Goal: Information Seeking & Learning: Learn about a topic

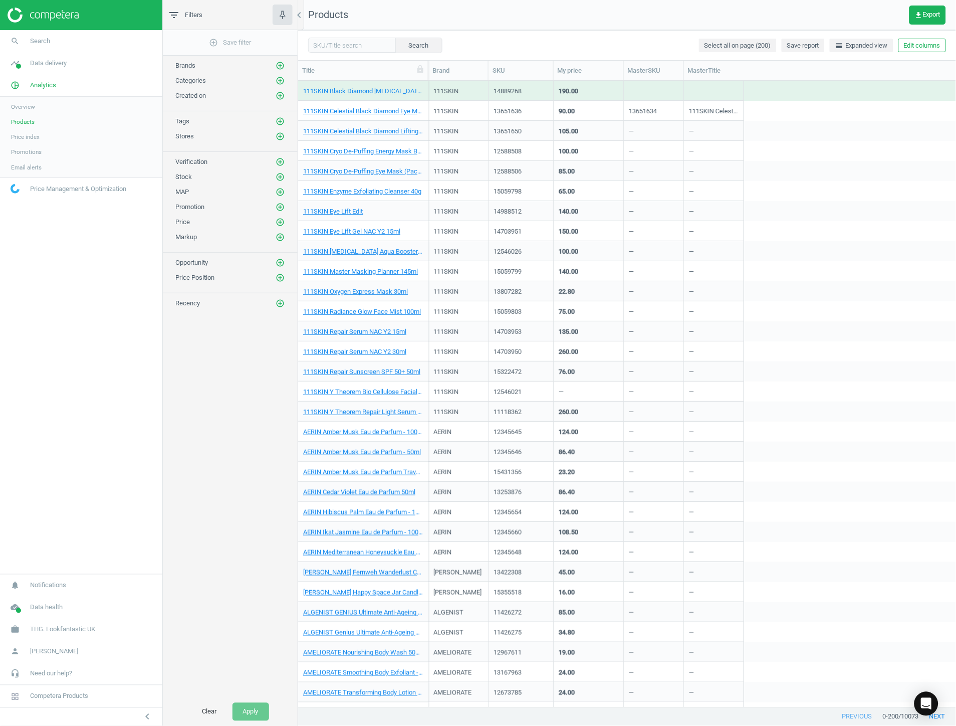
scroll to position [617, 649]
click at [35, 121] on link "Products" at bounding box center [81, 121] width 162 height 15
click at [283, 118] on icon "add_circle_outline" at bounding box center [280, 121] width 9 height 9
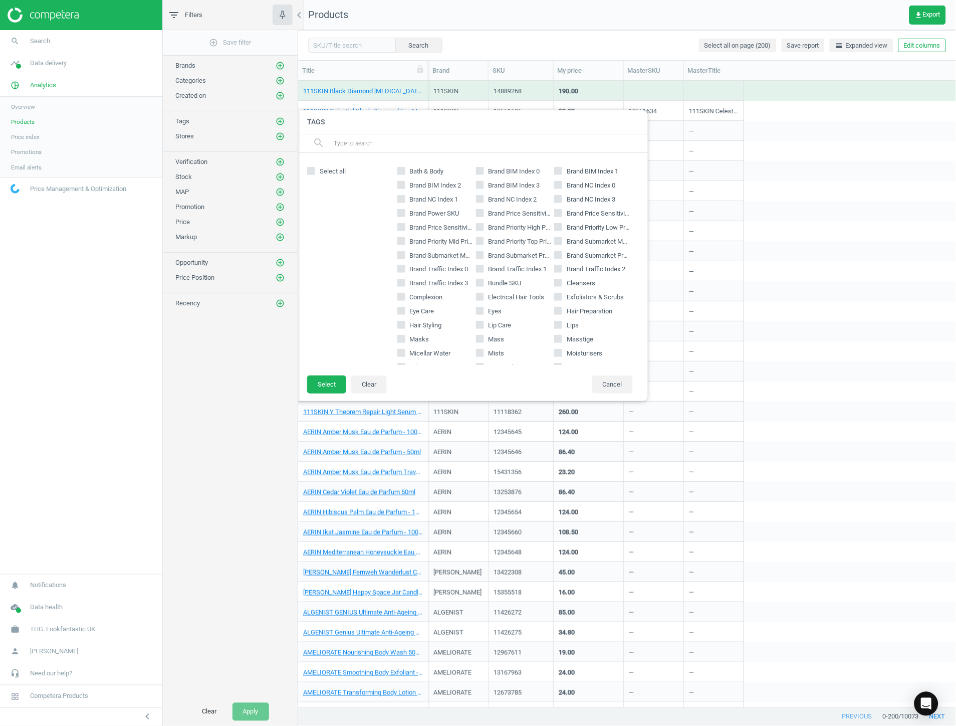
click at [418, 140] on input "text" at bounding box center [487, 143] width 308 height 16
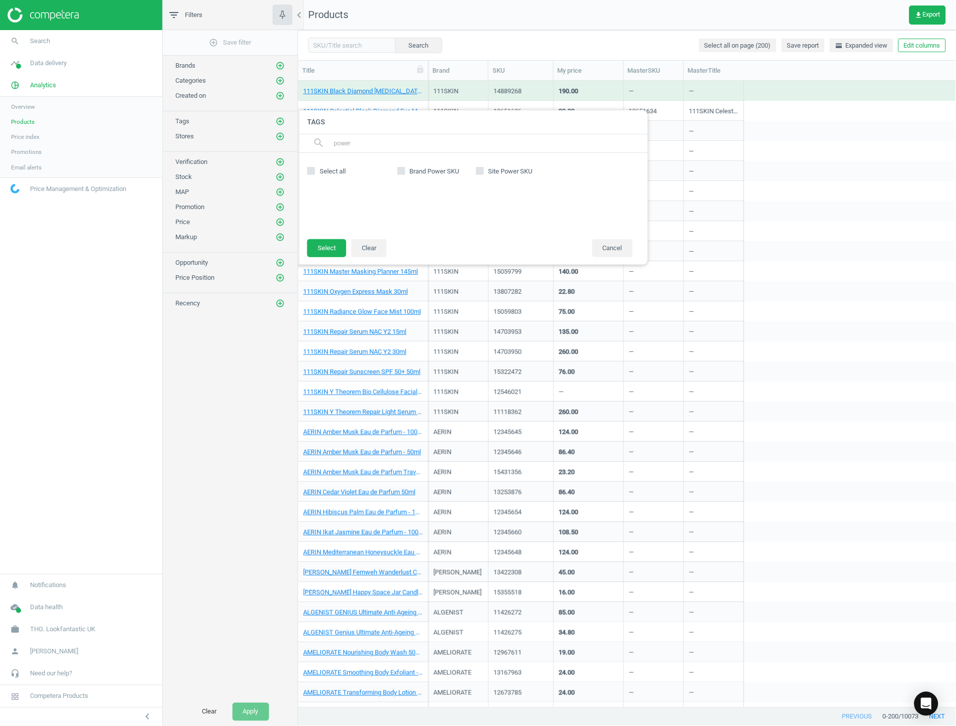
type input "power"
click at [488, 252] on footer "Select Clear Cancel" at bounding box center [472, 252] width 351 height 26
click at [488, 169] on span "Site Power SKU" at bounding box center [511, 171] width 48 height 9
click at [483, 169] on input "Site Power SKU" at bounding box center [480, 170] width 7 height 7
checkbox input "true"
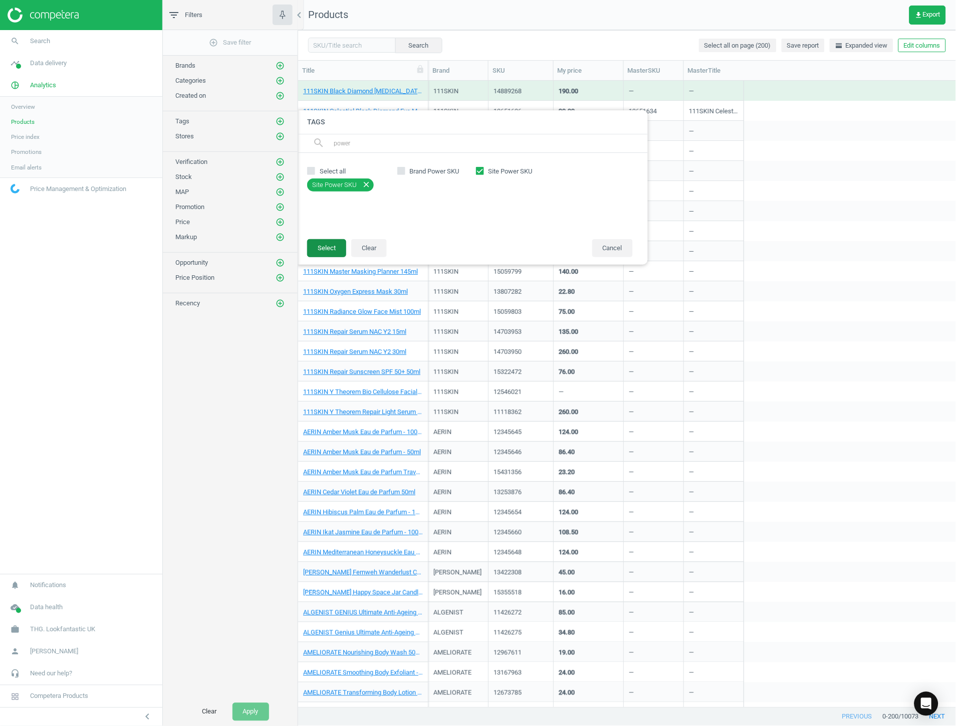
click at [322, 246] on button "Select" at bounding box center [326, 248] width 39 height 18
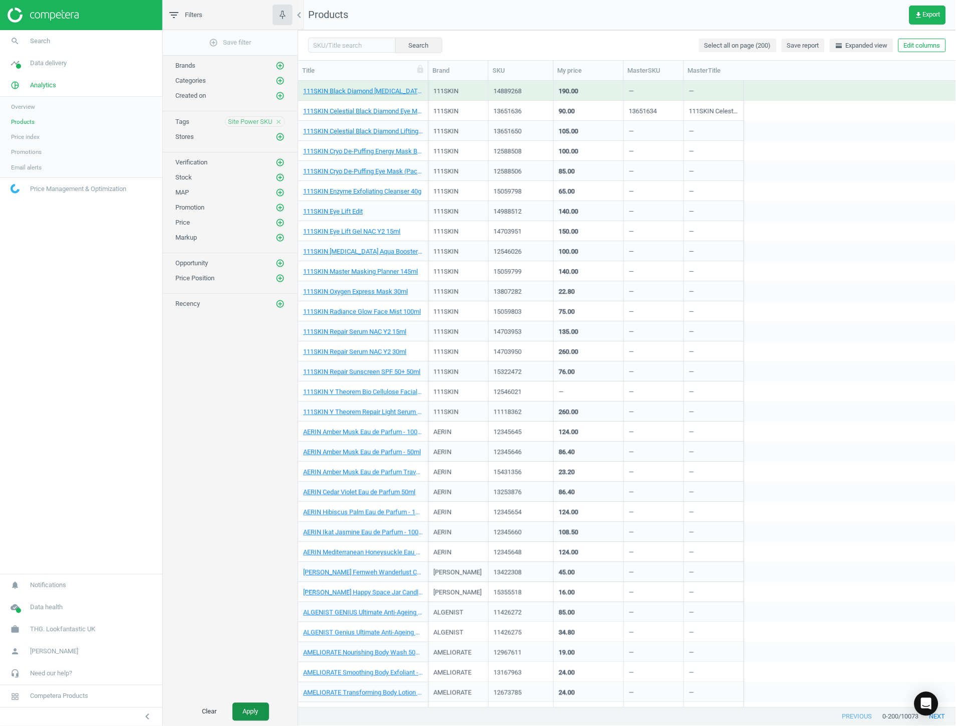
click at [254, 713] on button "Apply" at bounding box center [251, 712] width 37 height 18
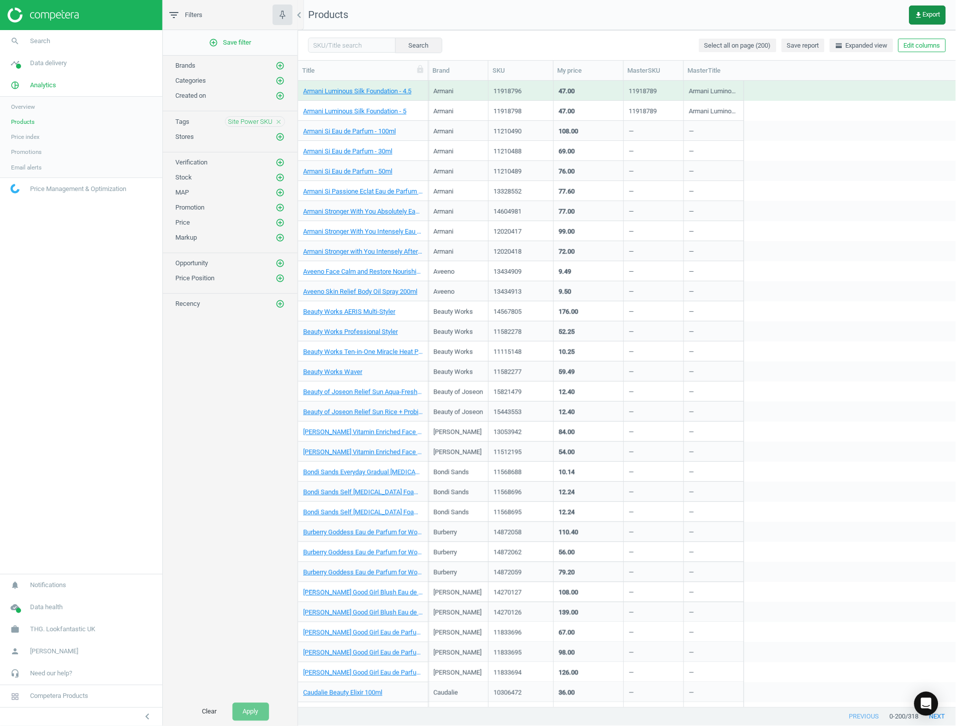
click at [941, 13] on button "get_app Export" at bounding box center [928, 15] width 37 height 19
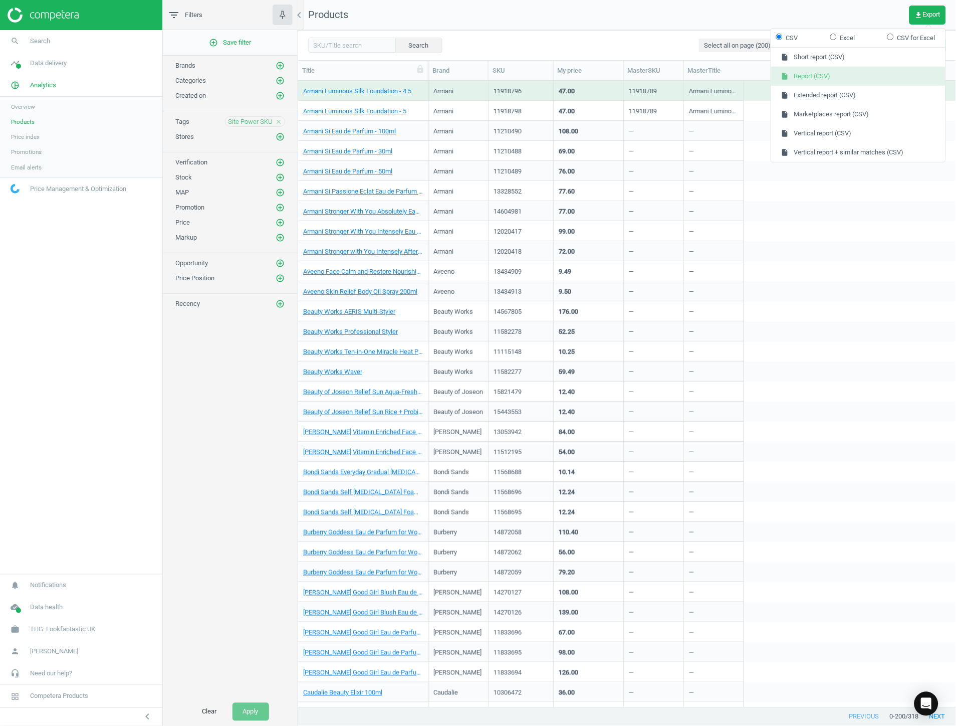
click at [839, 78] on button "insert_drive_file Report (CSV)" at bounding box center [858, 76] width 174 height 19
click at [44, 139] on link "Price index" at bounding box center [81, 136] width 162 height 15
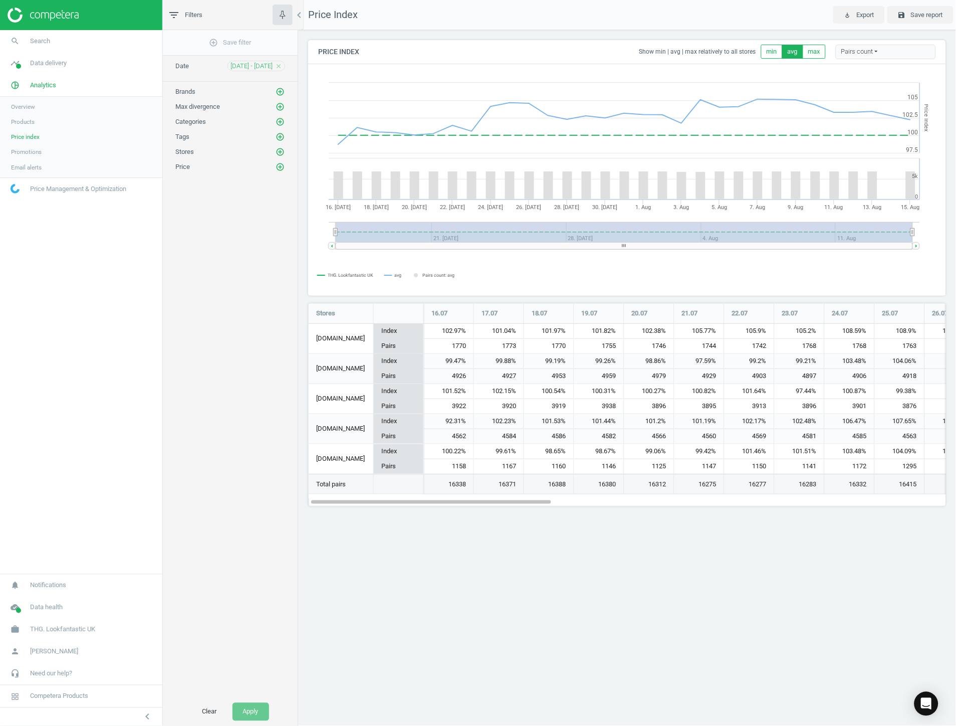
scroll to position [221, 655]
click at [264, 68] on span "[DATE] - [DATE]" at bounding box center [252, 66] width 42 height 9
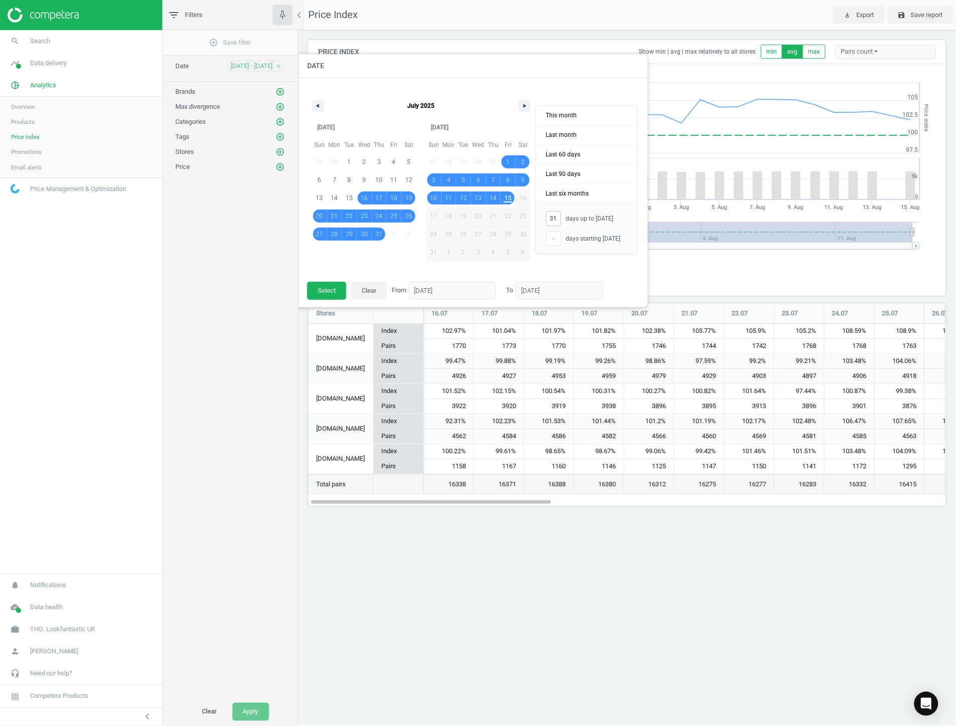
click at [551, 216] on input "31" at bounding box center [553, 218] width 15 height 15
click at [557, 219] on input "31" at bounding box center [553, 218] width 15 height 15
type input "3"
type input "[DATE]"
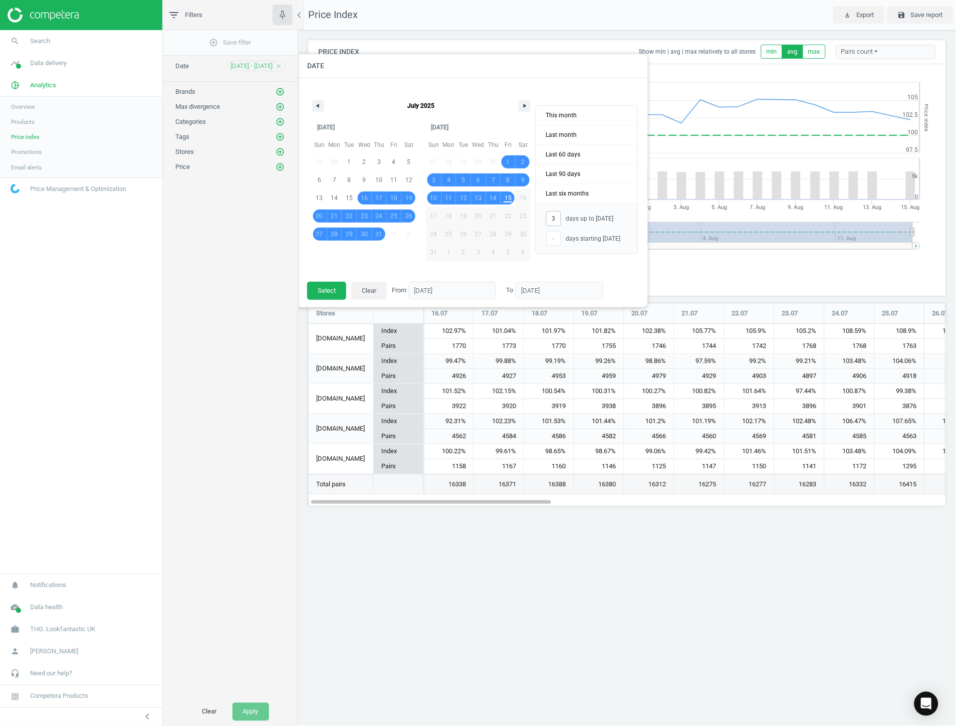
type input "30"
type input "[DATE]"
type input "30"
click at [336, 293] on button "Select" at bounding box center [326, 291] width 39 height 18
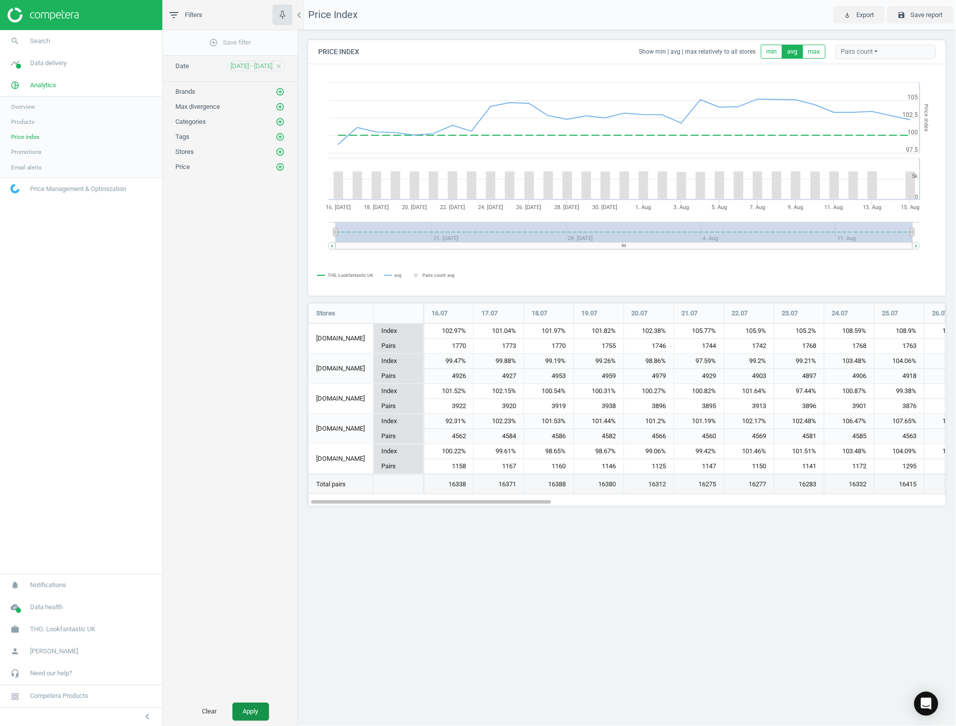
click at [252, 705] on button "Apply" at bounding box center [251, 712] width 37 height 18
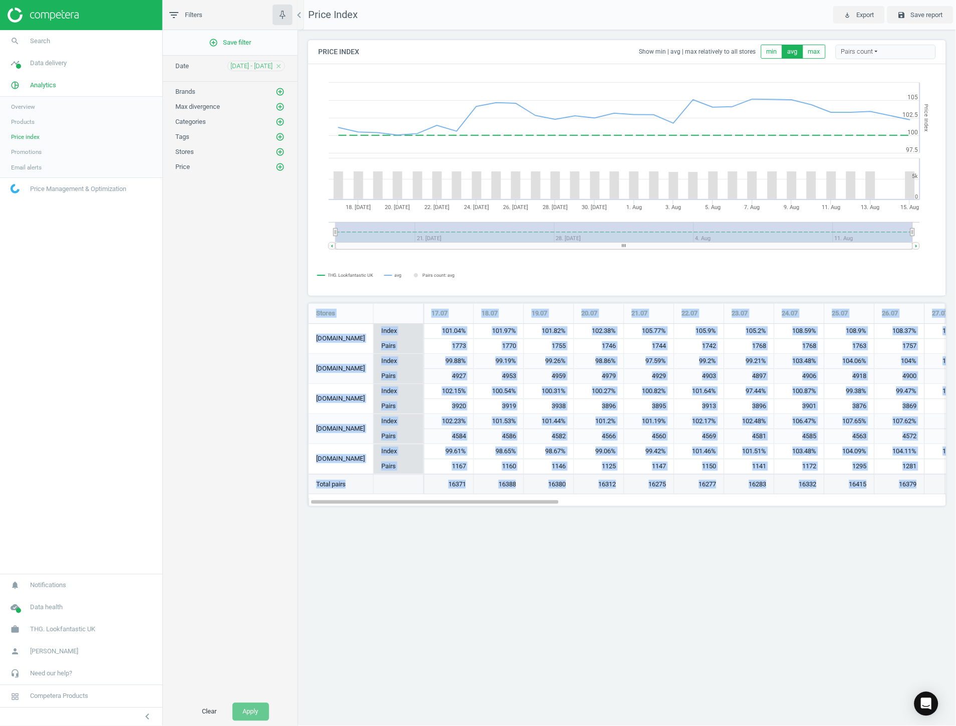
drag, startPoint x: 327, startPoint y: 312, endPoint x: 801, endPoint y: 489, distance: 505.5
click at [929, 489] on div "Stores 17.07 18.07 19.07 20.07 21.07 22.07 23.07 24.07 25.07 26.07 27.07 28.07 …" at bounding box center [627, 399] width 637 height 190
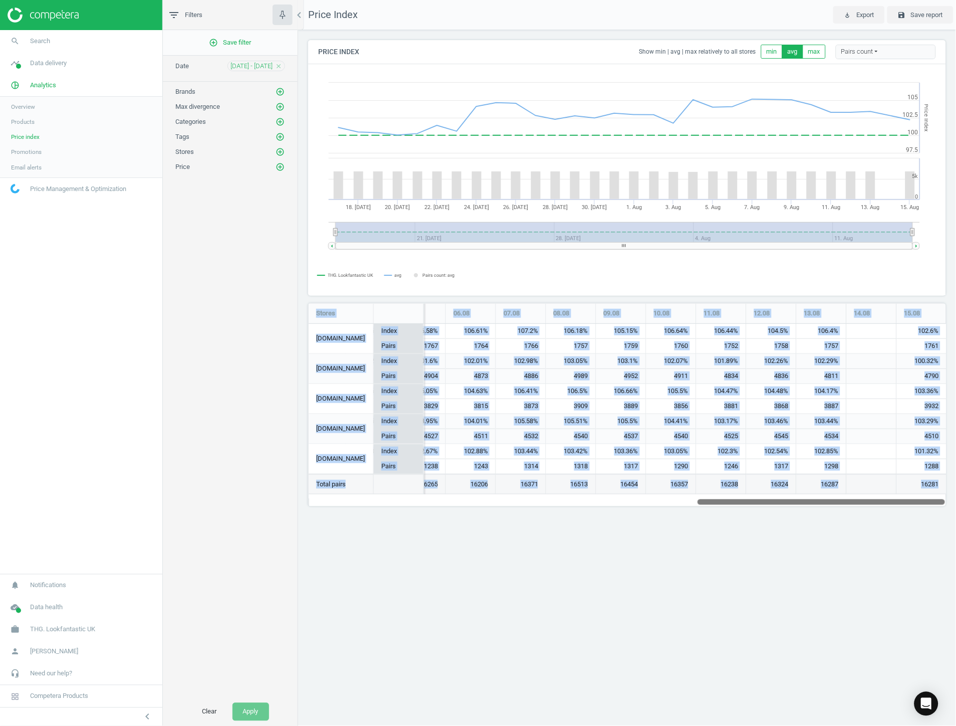
scroll to position [0, 0]
drag, startPoint x: 538, startPoint y: 503, endPoint x: 959, endPoint y: 497, distance: 420.5
click at [956, 497] on html "Group 2 Created with Sketch. ic/cloud_download/grey600 Created with Sketch. gra…" at bounding box center [478, 363] width 956 height 726
copy body "Stores 17.07 18.07 19.07 20.07 21.07 22.07 23.07 24.07 25.07 26.07 27.07 28.07 …"
click at [377, 530] on div "Price Index play_for_work Export save Save report Price Index Show min | avg | …" at bounding box center [627, 363] width 658 height 726
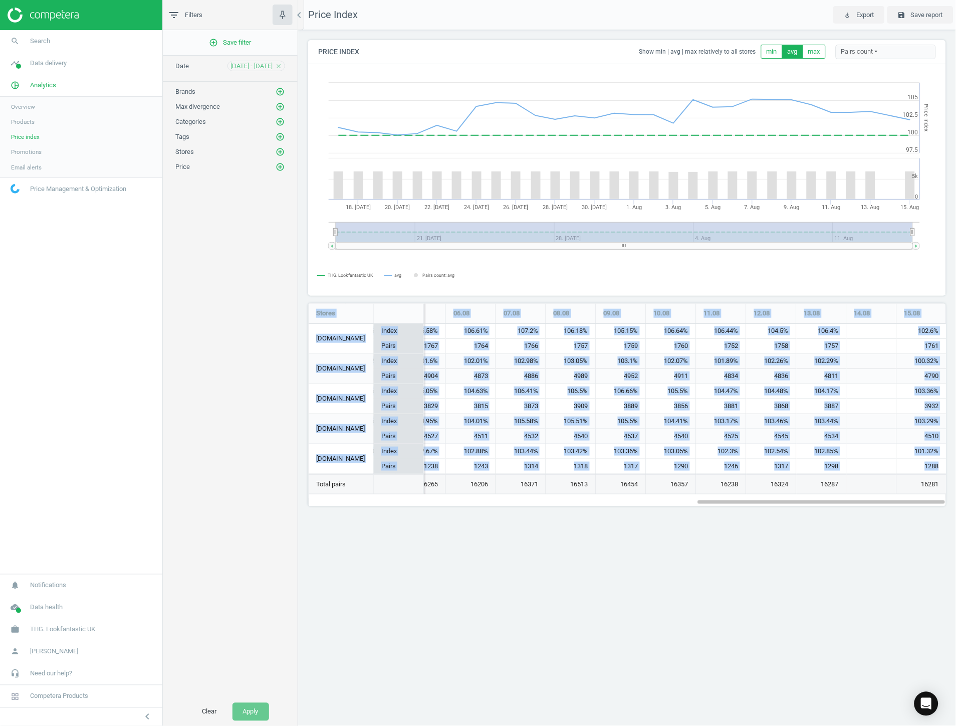
drag, startPoint x: 311, startPoint y: 314, endPoint x: 939, endPoint y: 468, distance: 645.9
click at [939, 468] on div "Stores 17.07 18.07 19.07 20.07 21.07 22.07 23.07 24.07 25.07 26.07 27.07 28.07 …" at bounding box center [627, 399] width 637 height 190
copy div "Stores 17.07 18.07 19.07 20.07 21.07 22.07 23.07 24.07 25.07 26.07 27.07 28.07 …"
click at [806, 545] on div "Price Index play_for_work Export save Save report Price Index Show min | avg | …" at bounding box center [627, 363] width 658 height 726
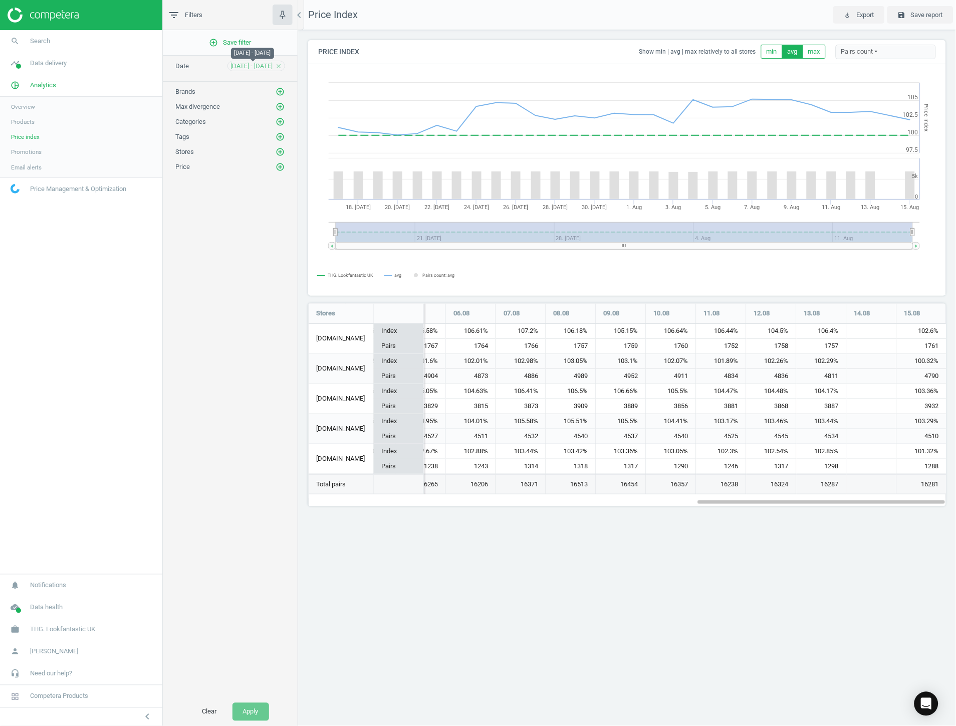
click at [240, 66] on span "[DATE] - [DATE]" at bounding box center [252, 66] width 42 height 9
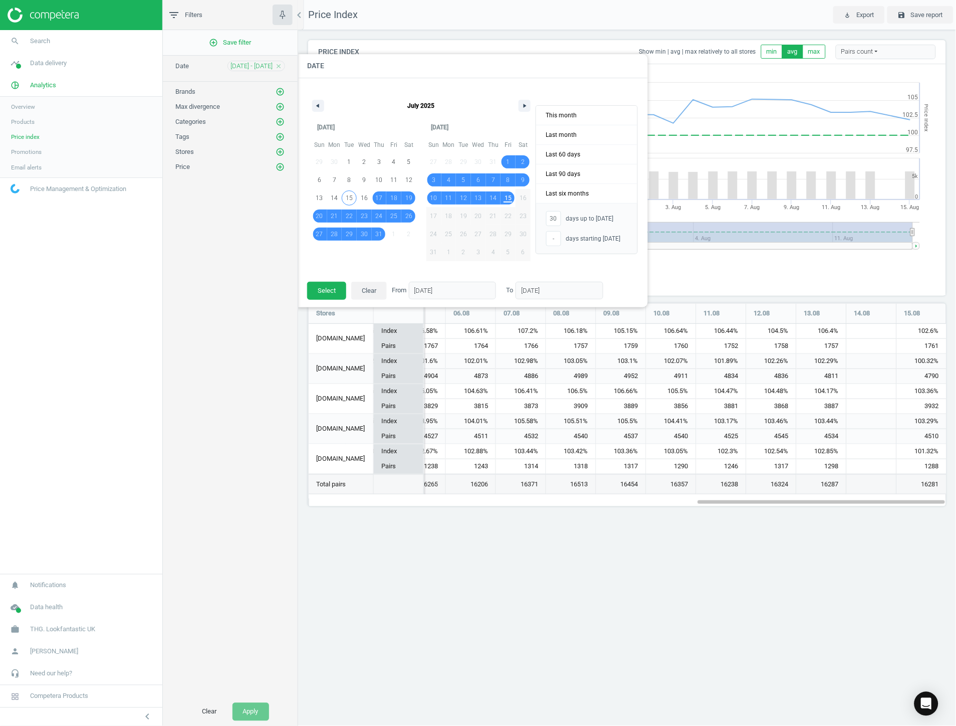
click at [343, 195] on span "15" at bounding box center [349, 197] width 15 height 13
type input "-"
type input "[DATE]"
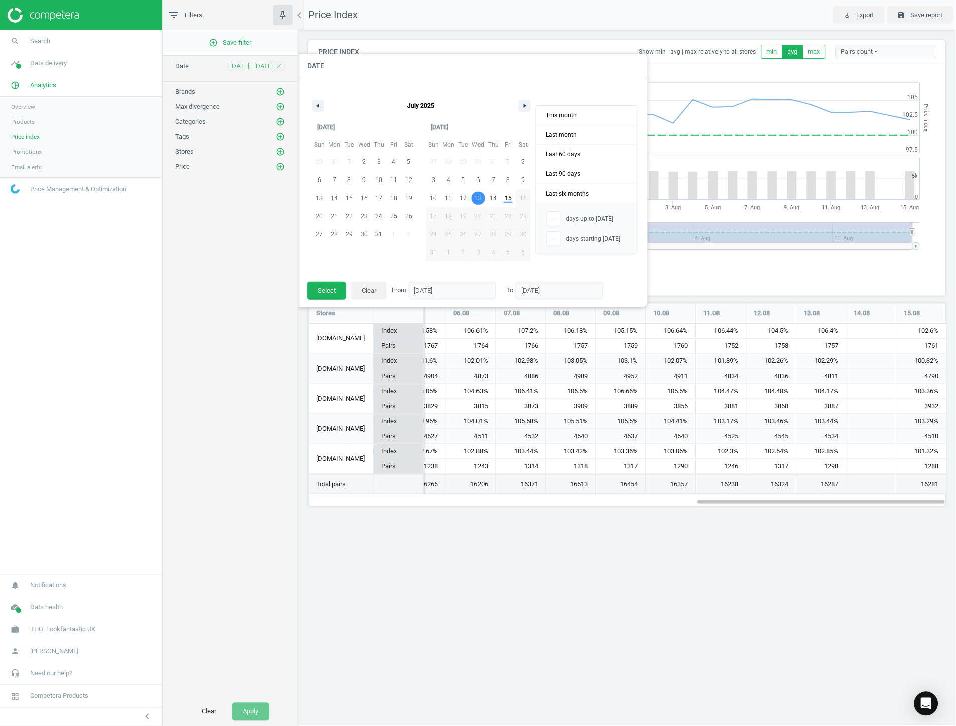
click at [477, 191] on span "13" at bounding box center [478, 198] width 7 height 18
type input "[DATE]"
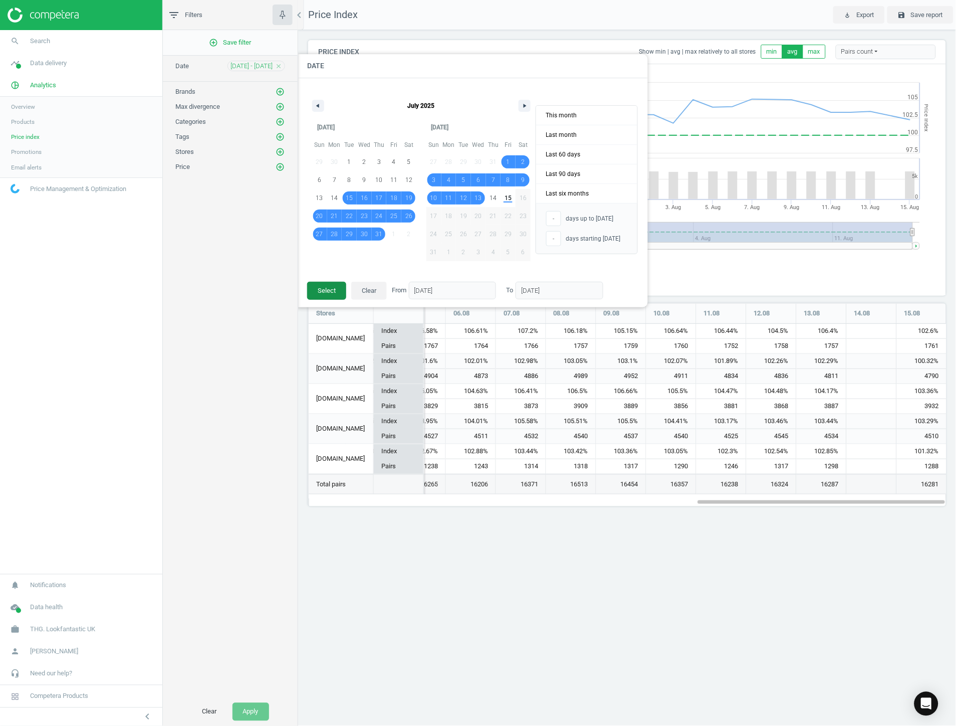
click at [318, 295] on button "Select" at bounding box center [326, 291] width 39 height 18
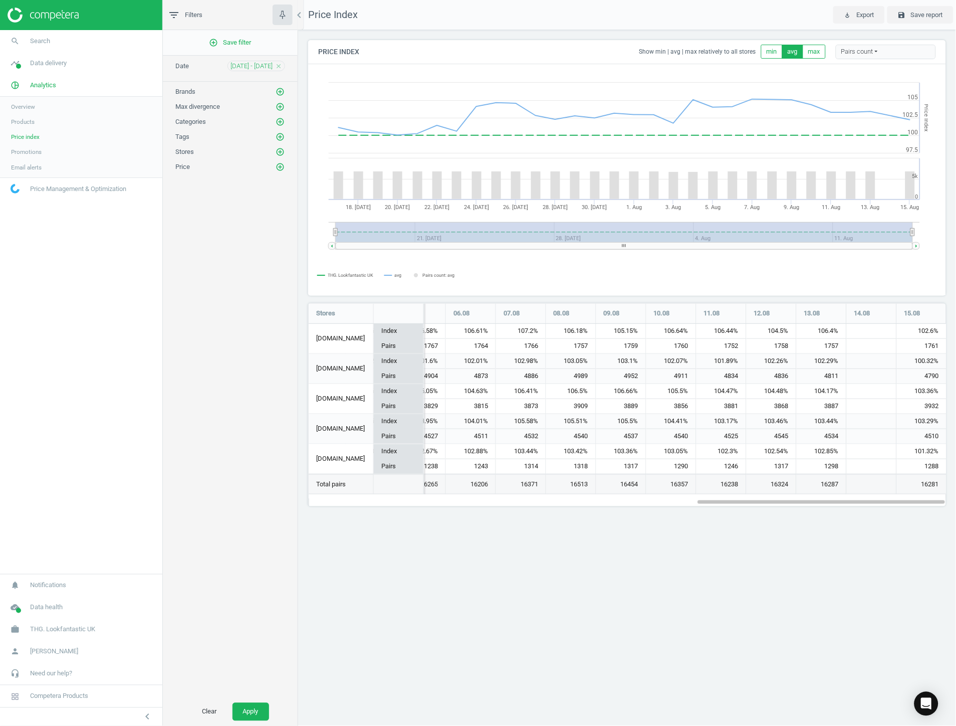
click at [251, 700] on div "Clear Apply" at bounding box center [230, 712] width 135 height 28
click at [251, 707] on button "Apply" at bounding box center [251, 712] width 37 height 18
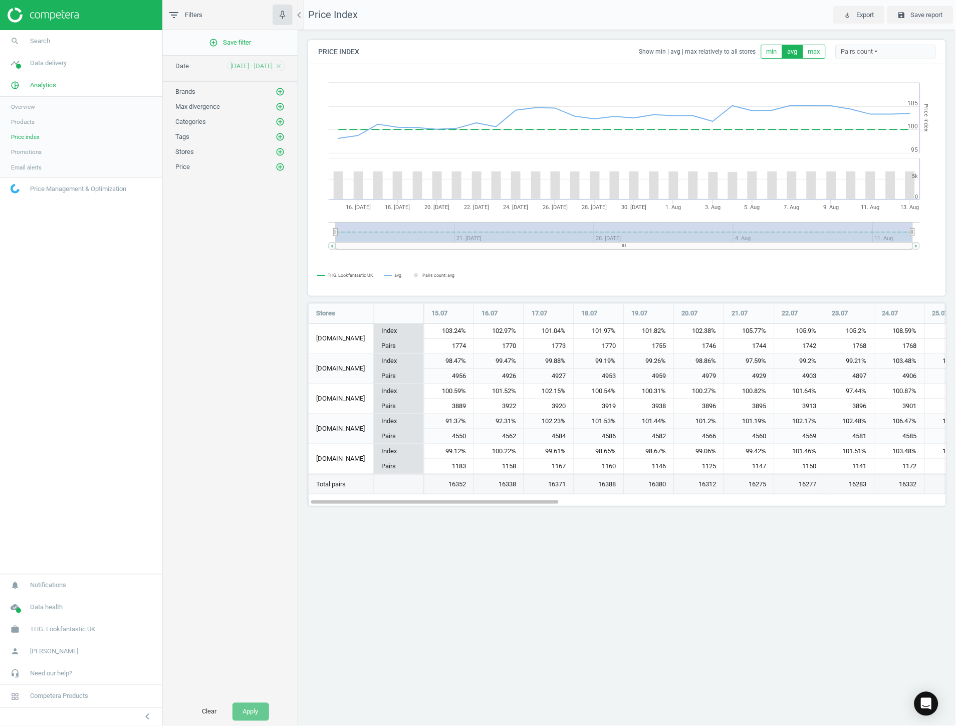
scroll to position [221, 655]
drag, startPoint x: 314, startPoint y: 311, endPoint x: 949, endPoint y: 468, distance: 653.9
click at [949, 468] on div "Price Index Show min | avg | max relatively to all stores min avg max Pairs cou…" at bounding box center [627, 277] width 658 height 494
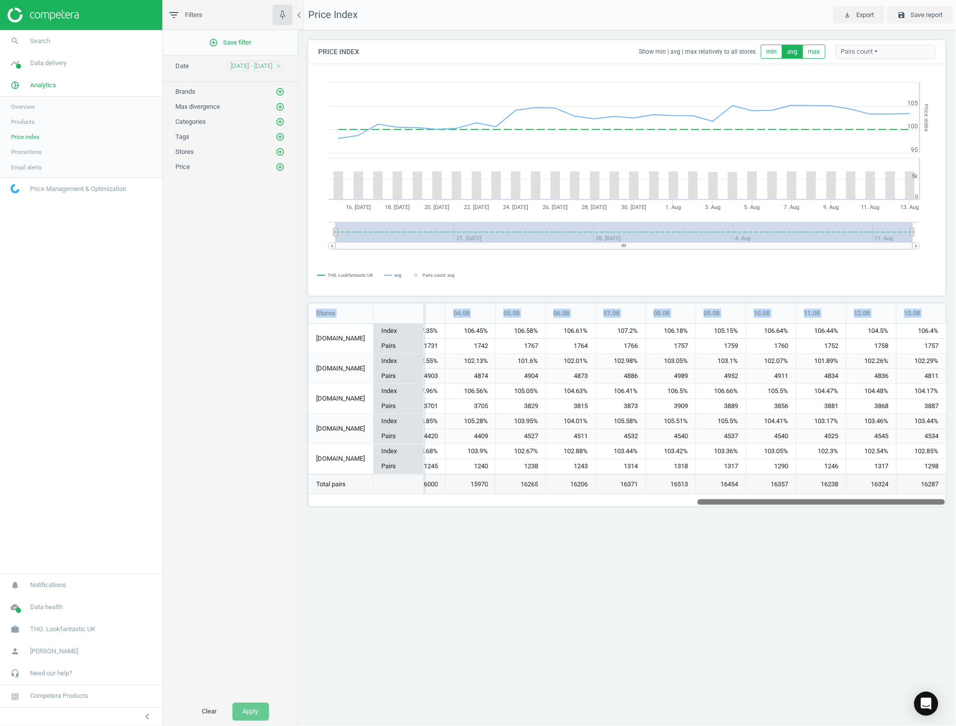
drag, startPoint x: 452, startPoint y: 504, endPoint x: 1079, endPoint y: 499, distance: 627.5
click at [956, 499] on html "Group 2 Created with Sketch. ic/cloud_download/grey600 Created with Sketch. gra…" at bounding box center [478, 363] width 956 height 726
click at [364, 302] on div "Price Index Show min | avg | max relatively to all stores min avg max Pairs cou…" at bounding box center [627, 277] width 658 height 494
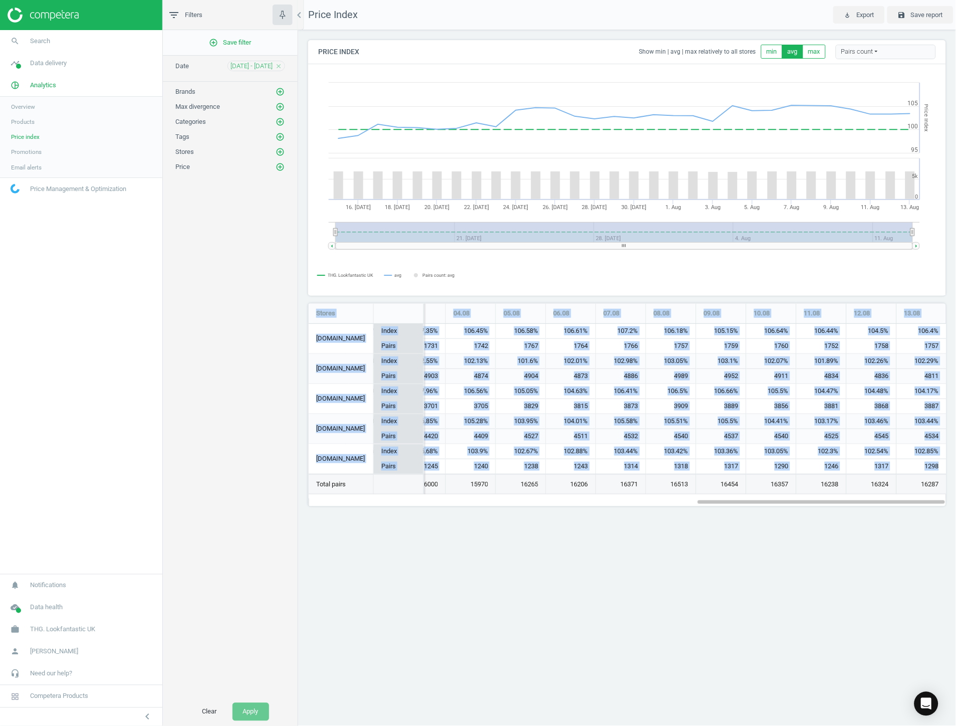
drag, startPoint x: 312, startPoint y: 309, endPoint x: 944, endPoint y: 463, distance: 650.3
click at [944, 463] on div "Stores 15.07 16.07 17.07 18.07 19.07 20.07 21.07 22.07 23.07 24.07 25.07 26.07 …" at bounding box center [627, 399] width 637 height 190
copy div "Stores 15.07 16.07 17.07 18.07 19.07 20.07 21.07 22.07 23.07 24.07 25.07 26.07 …"
click at [715, 550] on div "Price Index play_for_work Export save Save report Price Index Show min | avg | …" at bounding box center [627, 363] width 658 height 726
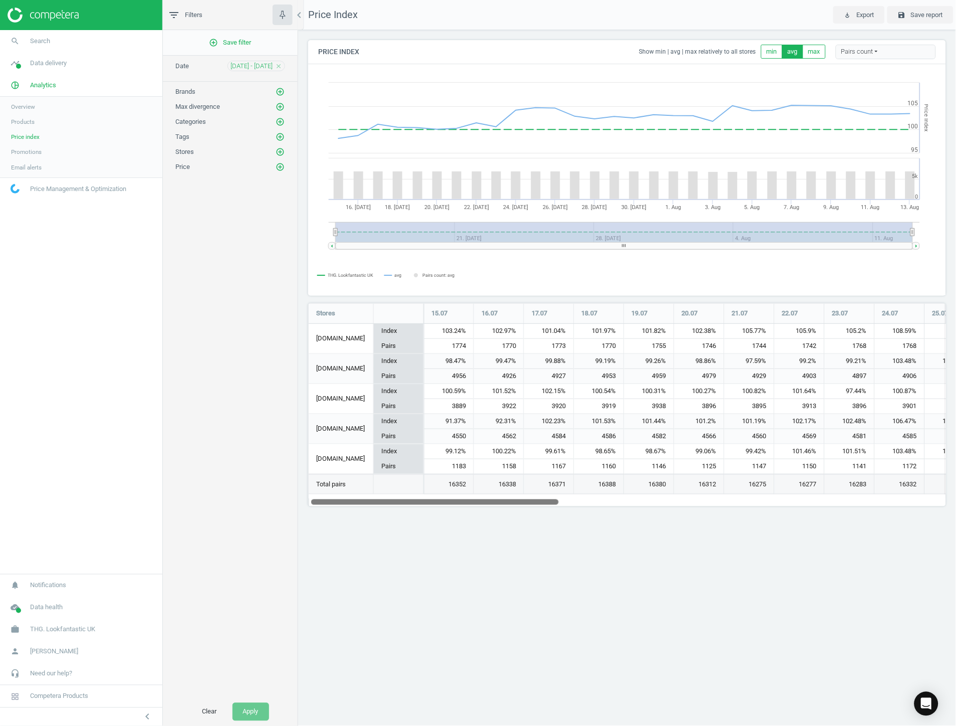
drag, startPoint x: 727, startPoint y: 502, endPoint x: 309, endPoint y: 519, distance: 418.3
click at [309, 519] on div "Price Index Show min | avg | max relatively to all stores min avg max Pairs cou…" at bounding box center [627, 277] width 658 height 494
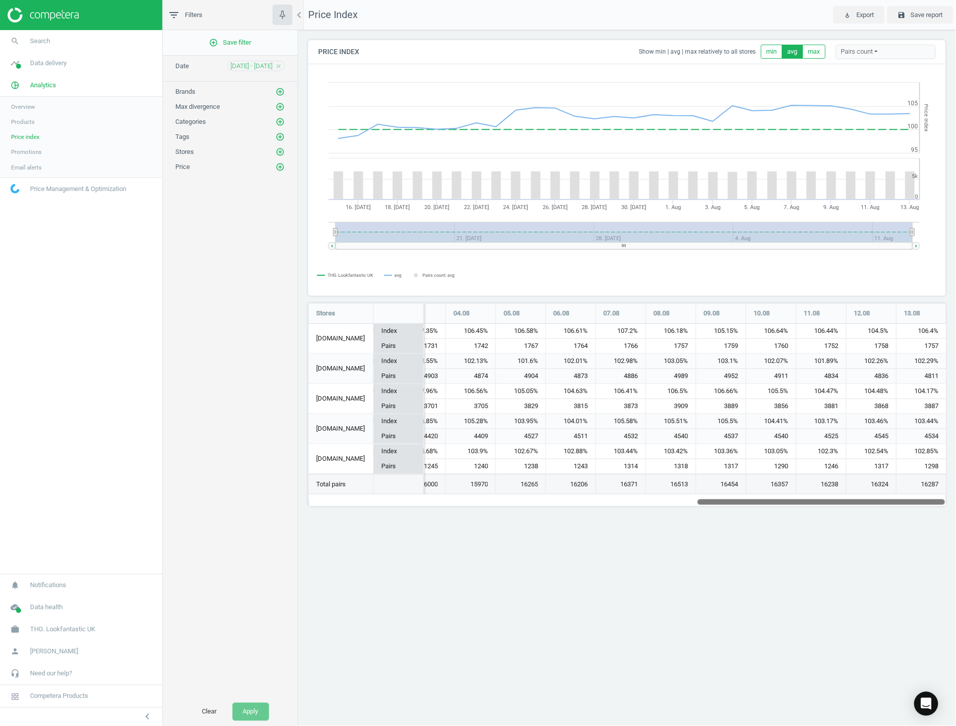
drag, startPoint x: 525, startPoint y: 500, endPoint x: 1031, endPoint y: 504, distance: 506.7
click at [956, 504] on html "Group 2 Created with Sketch. ic/cloud_download/grey600 Created with Sketch. gra…" at bounding box center [478, 363] width 956 height 726
click at [822, 595] on div "Price Index play_for_work Export save Save report Price Index Show min | avg | …" at bounding box center [627, 363] width 658 height 726
click at [275, 124] on button "add_circle_outline" at bounding box center [280, 122] width 10 height 10
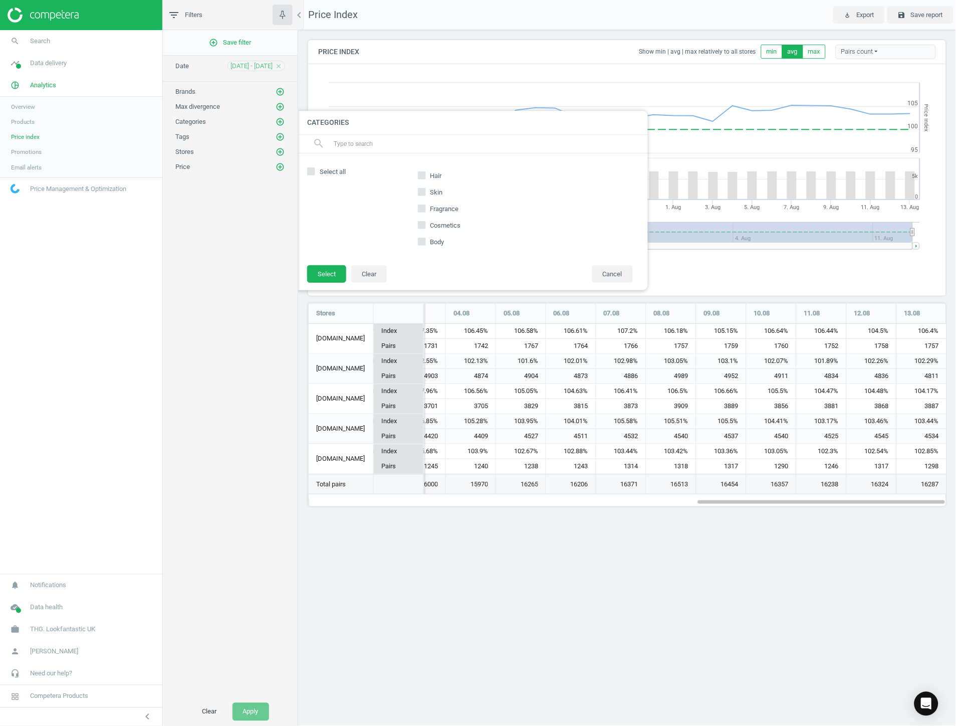
click at [430, 189] on span "Skin" at bounding box center [436, 192] width 17 height 9
click at [425, 189] on input "Skin" at bounding box center [421, 191] width 7 height 7
checkbox input "true"
click at [343, 270] on button "Select" at bounding box center [326, 274] width 39 height 18
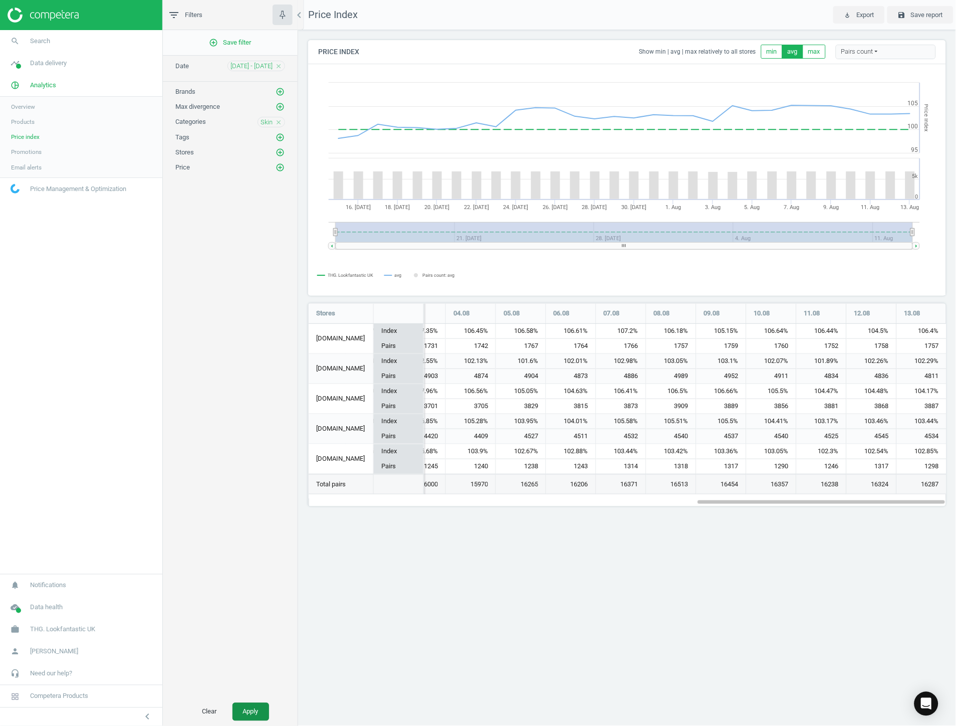
click at [244, 708] on button "Apply" at bounding box center [251, 712] width 37 height 18
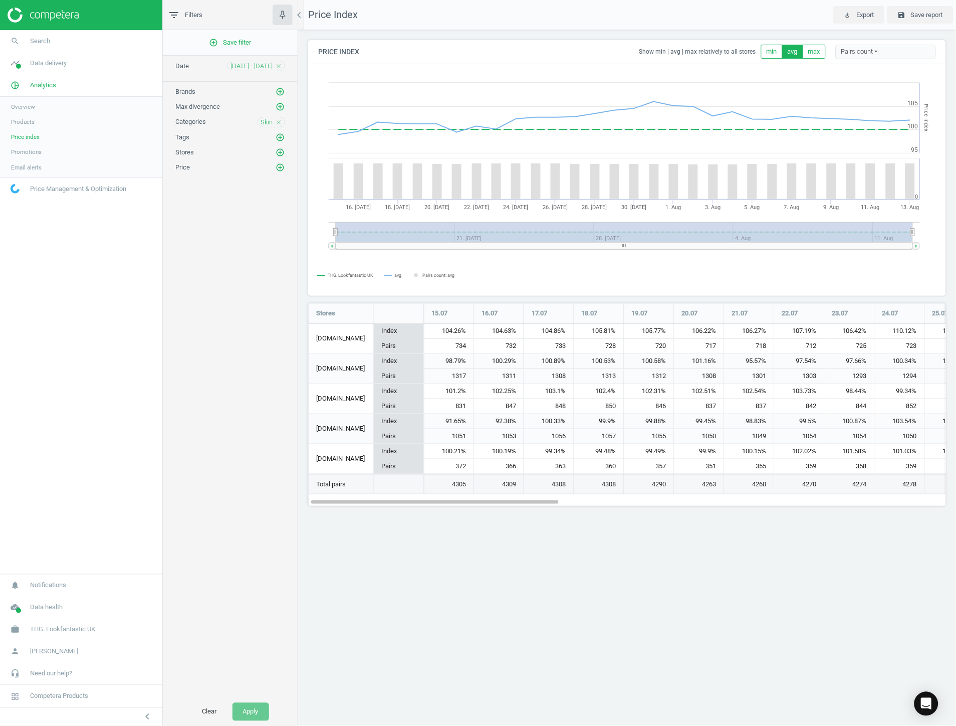
scroll to position [221, 655]
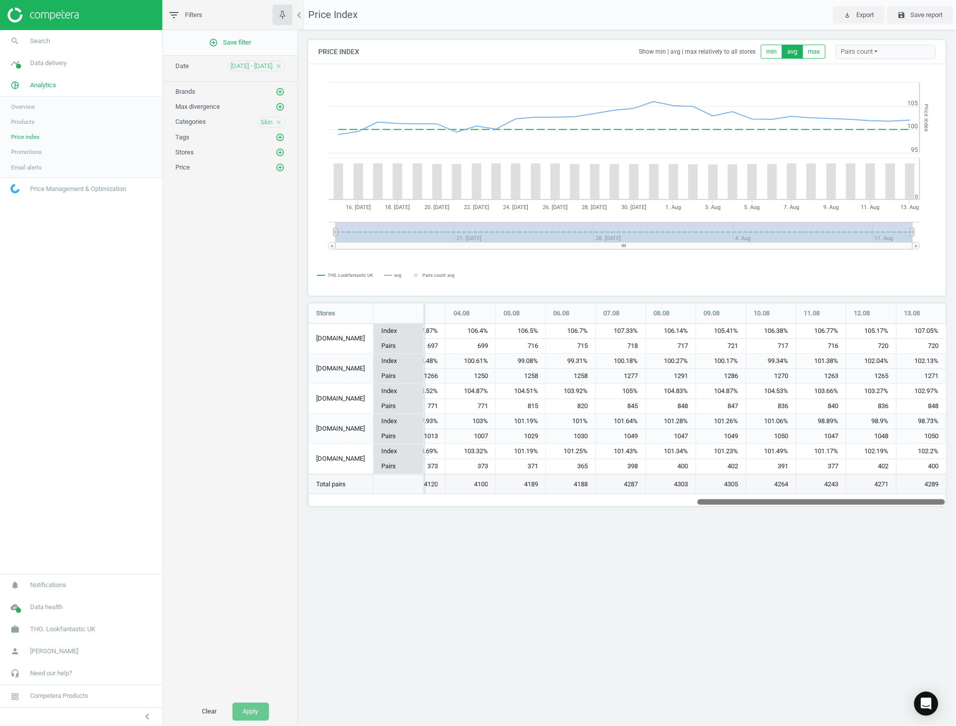
drag, startPoint x: 406, startPoint y: 505, endPoint x: 1066, endPoint y: 470, distance: 660.9
click at [956, 470] on html "Group 2 Created with Sketch. ic/cloud_download/grey600 Created with Sketch. gra…" at bounding box center [478, 363] width 956 height 726
click at [309, 338] on div "[DOMAIN_NAME]" at bounding box center [341, 339] width 65 height 30
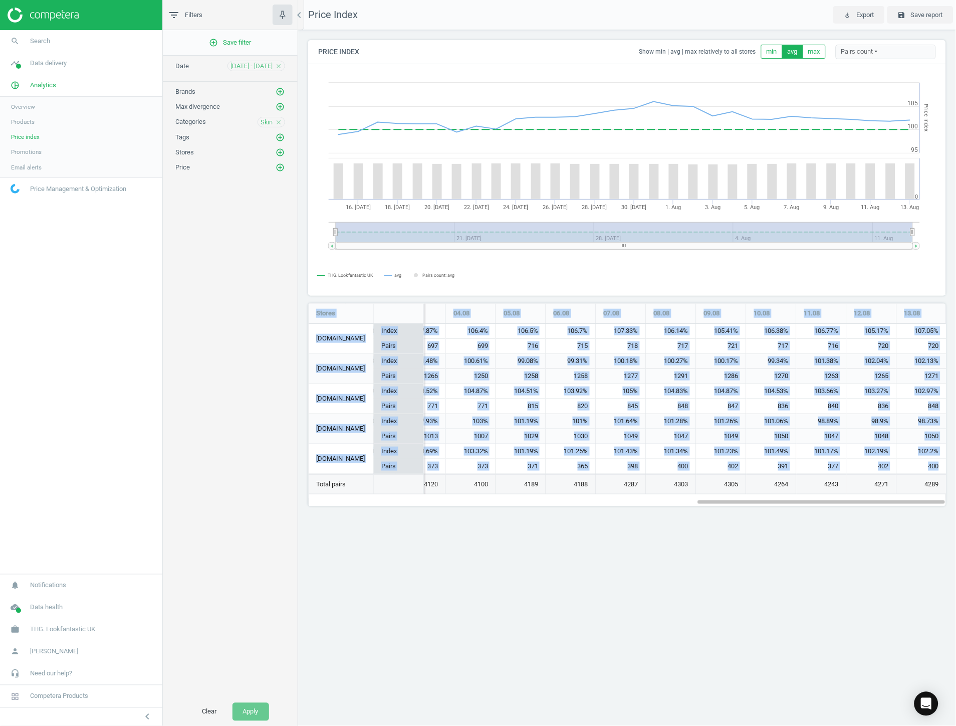
drag, startPoint x: 314, startPoint y: 312, endPoint x: 940, endPoint y: 462, distance: 643.5
click at [940, 462] on div "Stores 15.07 16.07 17.07 18.07 19.07 20.07 21.07 22.07 23.07 24.07 25.07 26.07 …" at bounding box center [627, 399] width 637 height 190
copy div "Stores 15.07 16.07 17.07 18.07 19.07 20.07 21.07 22.07 23.07 24.07 25.07 26.07 …"
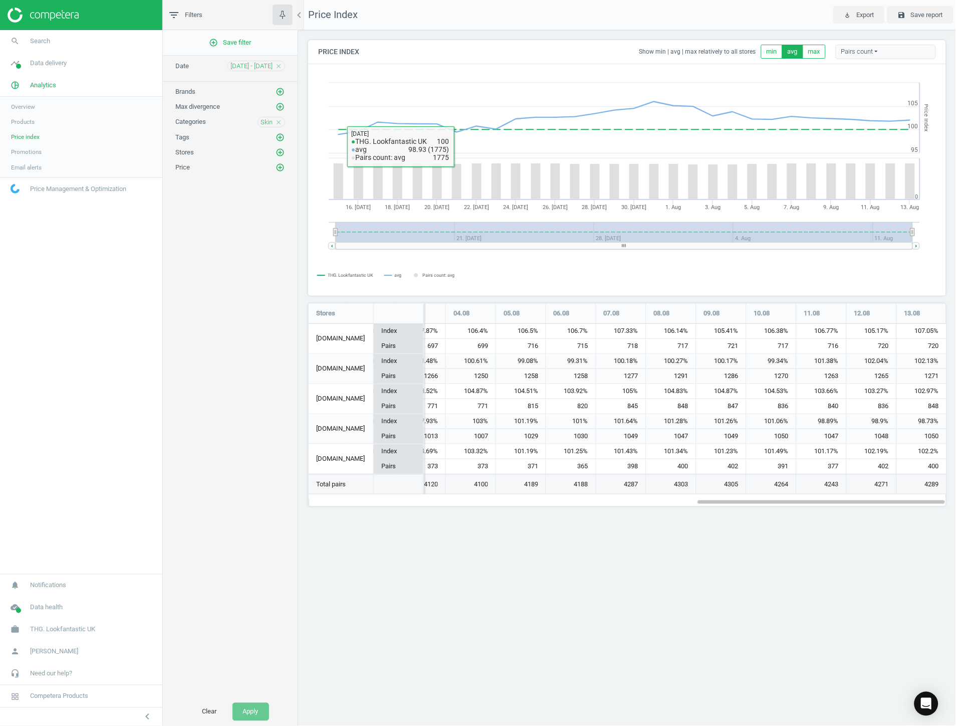
click at [206, 221] on div "add_circle_outline Save filter Date [DATE] - [DATE] close Brands add_circle_out…" at bounding box center [230, 364] width 135 height 668
click at [275, 121] on icon "close" at bounding box center [278, 122] width 7 height 7
click at [281, 122] on icon "add_circle_outline" at bounding box center [280, 121] width 9 height 9
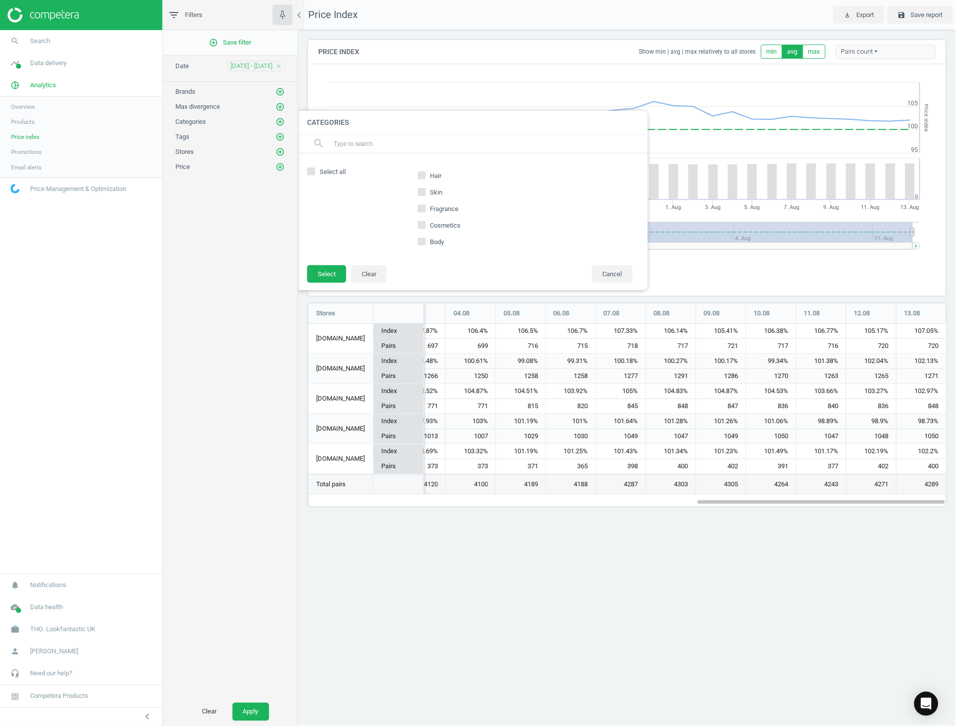
click at [431, 224] on span "Cosmetics" at bounding box center [445, 225] width 35 height 9
click at [425, 224] on input "Cosmetics" at bounding box center [421, 225] width 7 height 7
checkbox input "true"
click at [332, 269] on button "Select" at bounding box center [326, 274] width 39 height 18
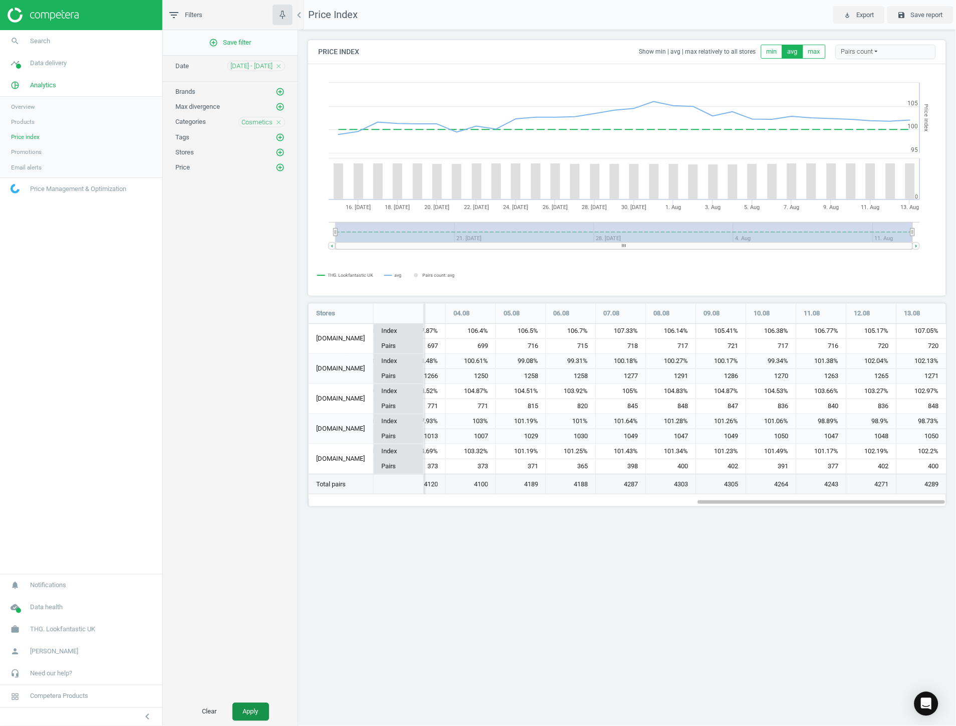
click at [248, 714] on button "Apply" at bounding box center [251, 712] width 37 height 18
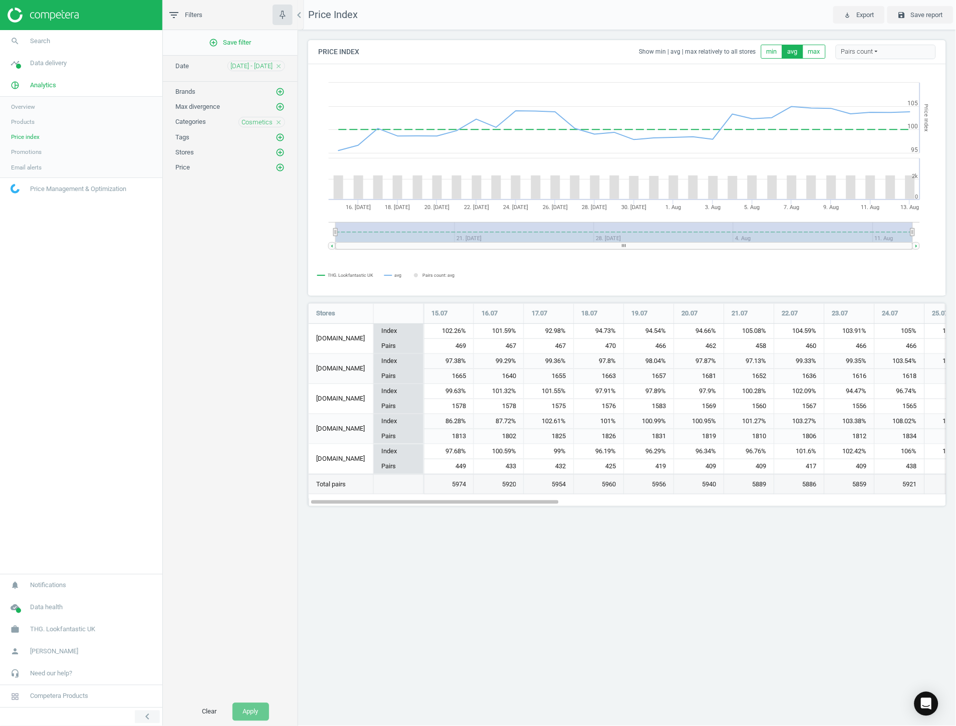
click at [144, 711] on icon "chevron_left" at bounding box center [147, 717] width 12 height 12
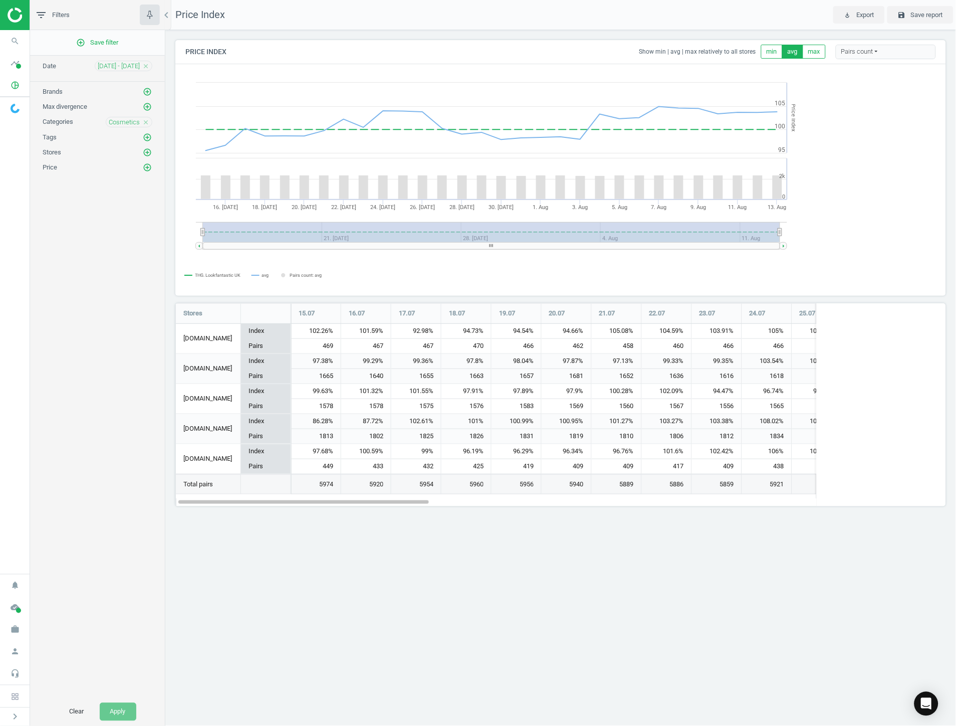
scroll to position [221, 789]
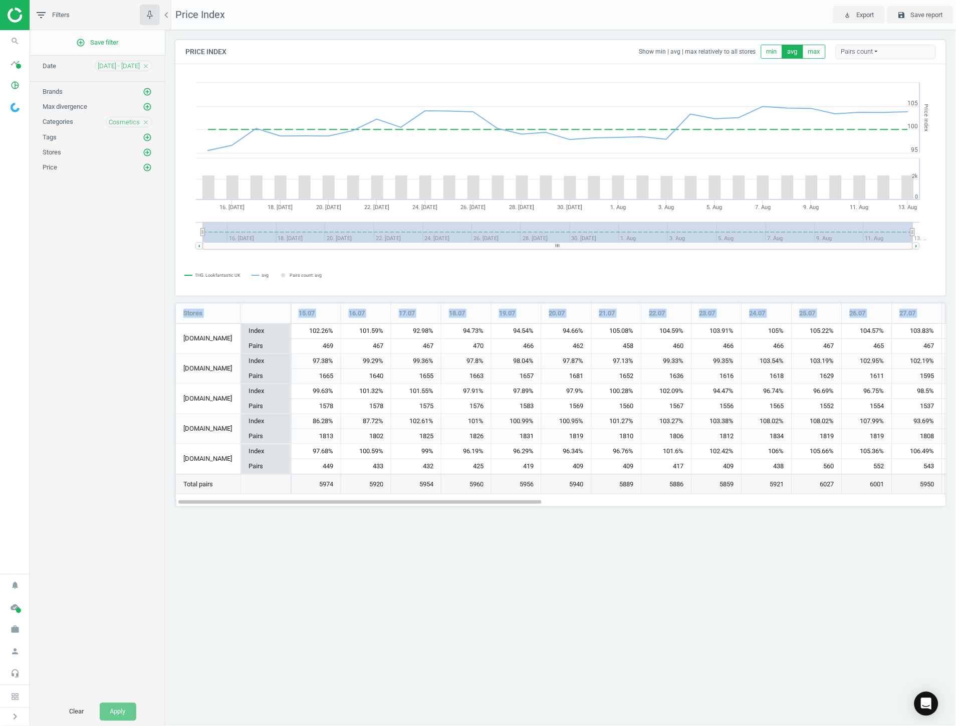
drag, startPoint x: 179, startPoint y: 312, endPoint x: 951, endPoint y: 460, distance: 785.3
click at [951, 460] on div "Price Index Show min | avg | max relatively to all stores min avg max Pairs cou…" at bounding box center [560, 277] width 791 height 494
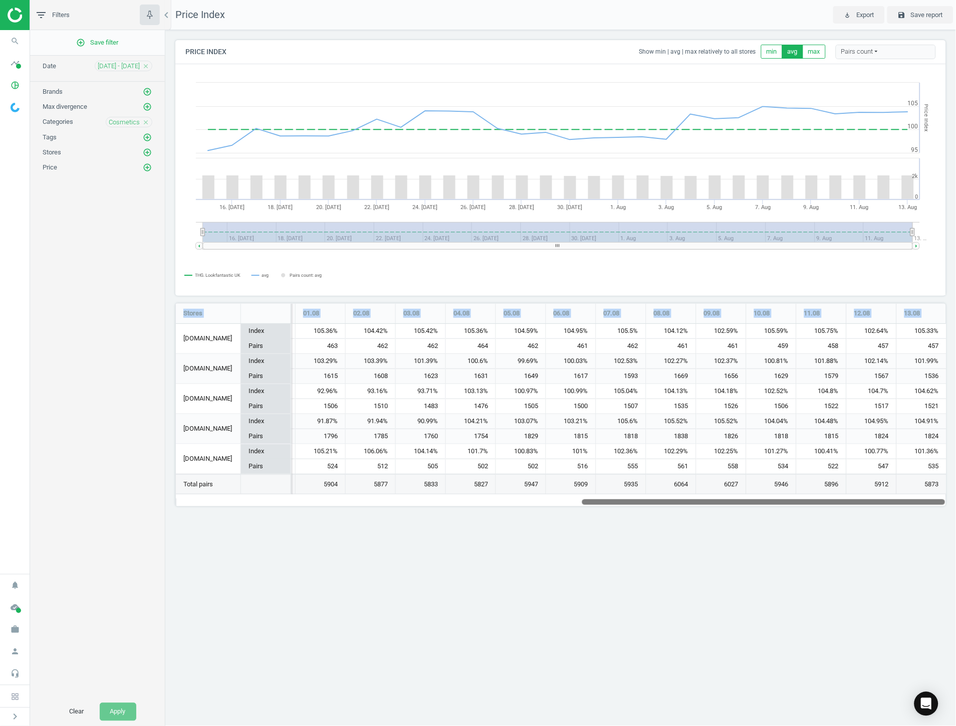
drag, startPoint x: 418, startPoint y: 500, endPoint x: 943, endPoint y: 522, distance: 525.2
click at [943, 522] on div "Price Index Show min | avg | max relatively to all stores min avg max Pairs cou…" at bounding box center [560, 277] width 791 height 494
click at [761, 547] on div "Price Index play_for_work Export save Save report Price Index Show min | avg | …" at bounding box center [560, 363] width 791 height 726
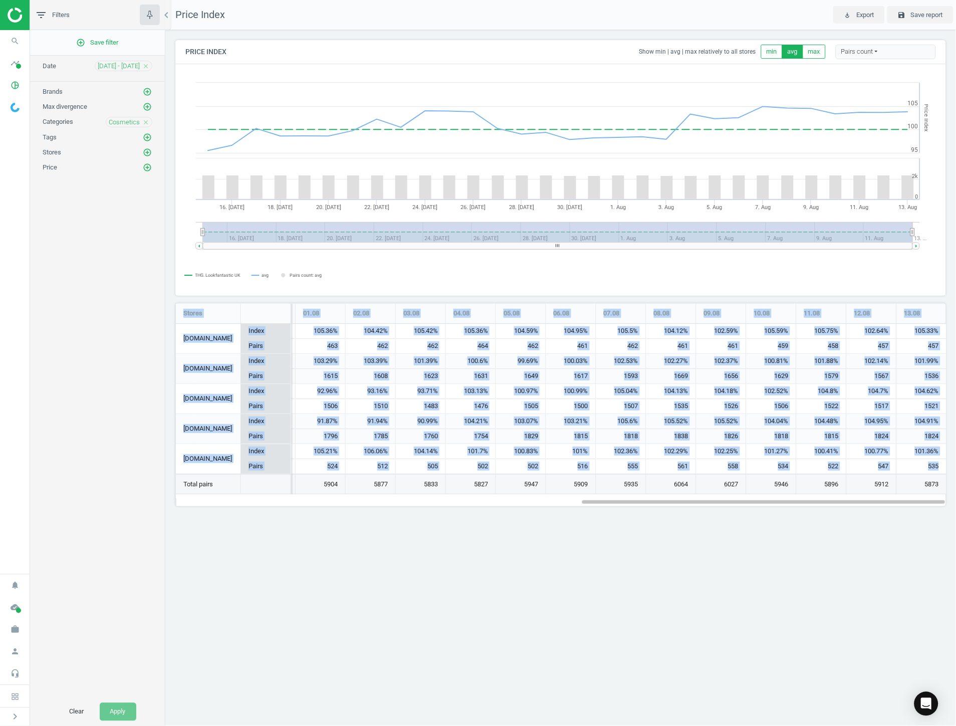
drag, startPoint x: 179, startPoint y: 315, endPoint x: 944, endPoint y: 466, distance: 779.1
click at [944, 466] on div "Stores 15.07 16.07 17.07 18.07 19.07 20.07 21.07 22.07 23.07 24.07 25.07 26.07 …" at bounding box center [561, 399] width 770 height 190
copy div "Stores 15.07 16.07 17.07 18.07 19.07 20.07 21.07 22.07 23.07 24.07 25.07 26.07 …"
click at [744, 289] on rect at bounding box center [561, 180] width 770 height 231
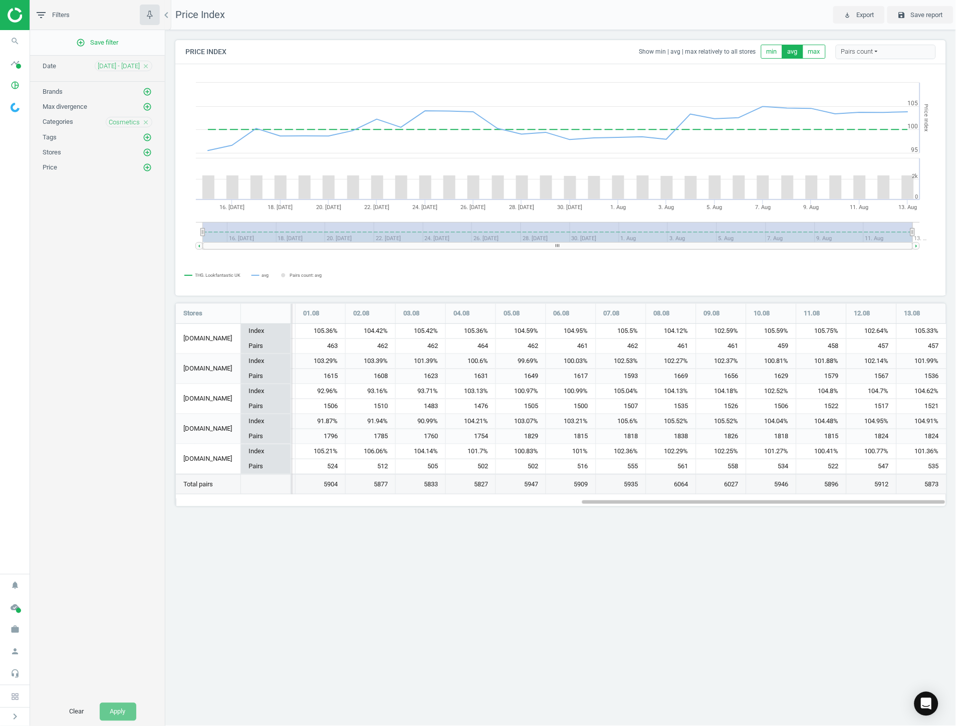
click at [144, 123] on icon "close" at bounding box center [145, 122] width 7 height 7
click at [143, 122] on icon "add_circle_outline" at bounding box center [147, 121] width 9 height 9
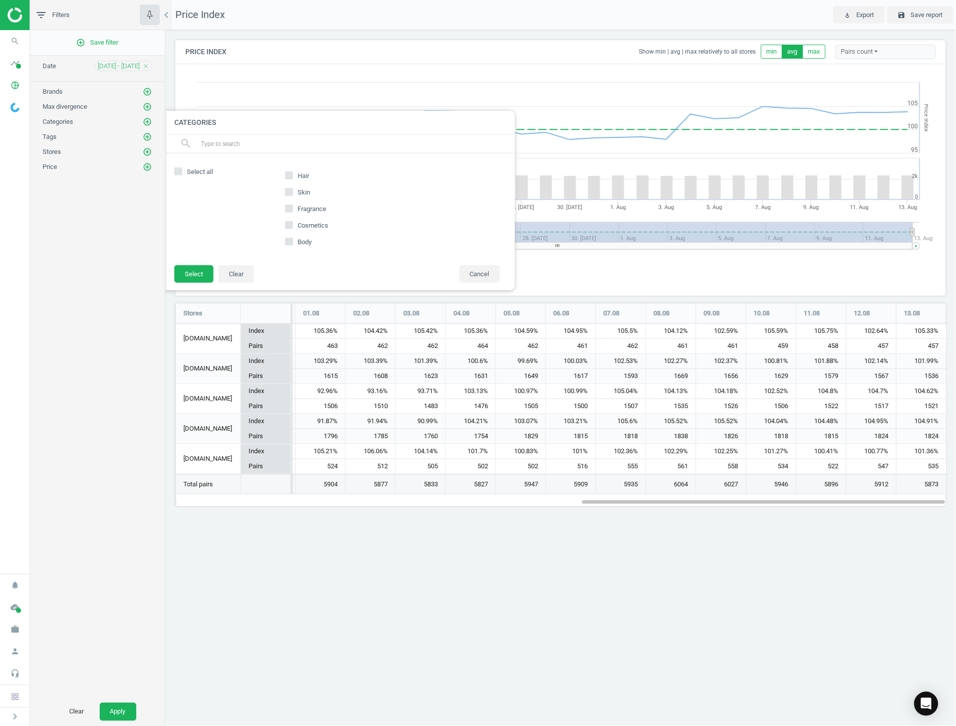
click at [304, 172] on span "Hair" at bounding box center [304, 175] width 16 height 9
click at [292, 172] on input "Hair" at bounding box center [289, 175] width 7 height 7
checkbox input "true"
click at [196, 272] on button "Select" at bounding box center [193, 274] width 39 height 18
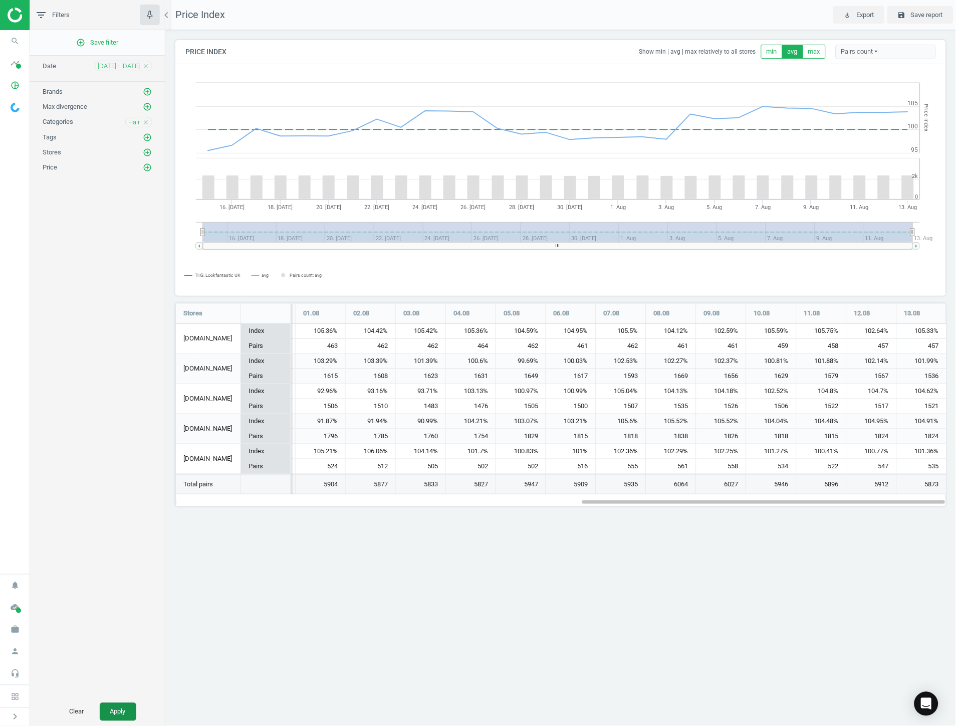
click at [119, 709] on button "Apply" at bounding box center [118, 712] width 37 height 18
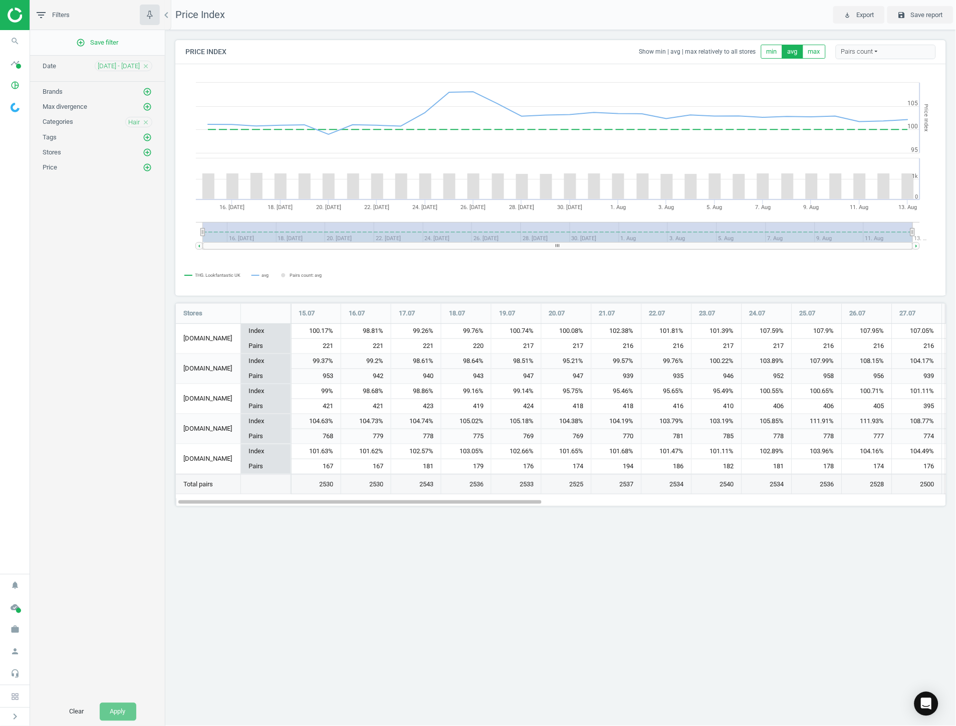
scroll to position [221, 789]
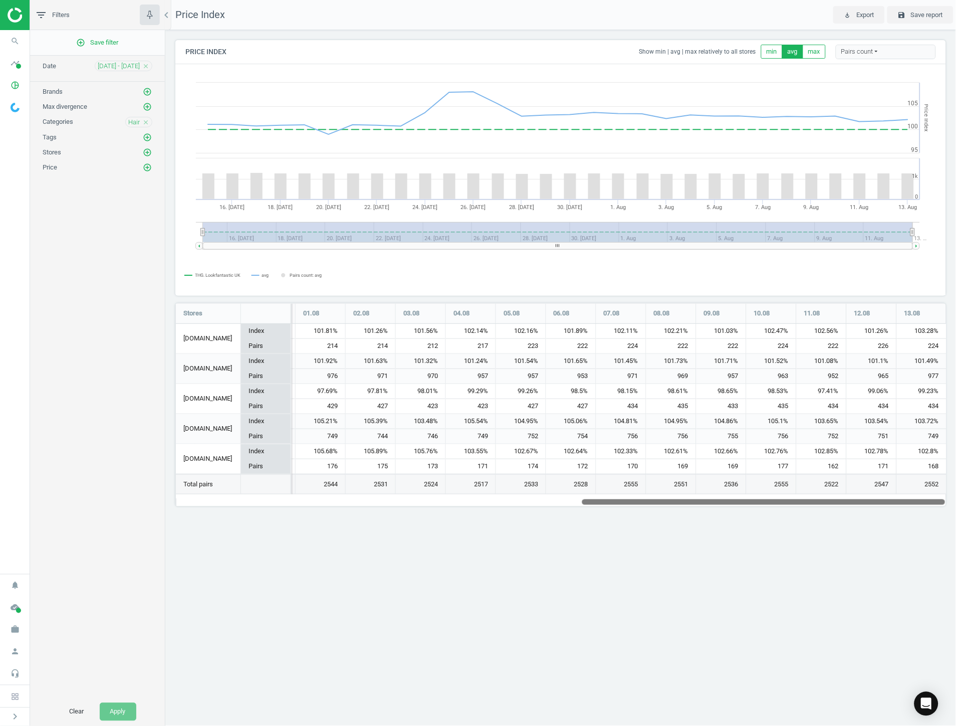
drag, startPoint x: 355, startPoint y: 501, endPoint x: 1035, endPoint y: 502, distance: 680.6
click at [956, 502] on html "Group 2 Created with Sketch. ic/cloud_download/grey600 Created with Sketch. gra…" at bounding box center [478, 363] width 956 height 726
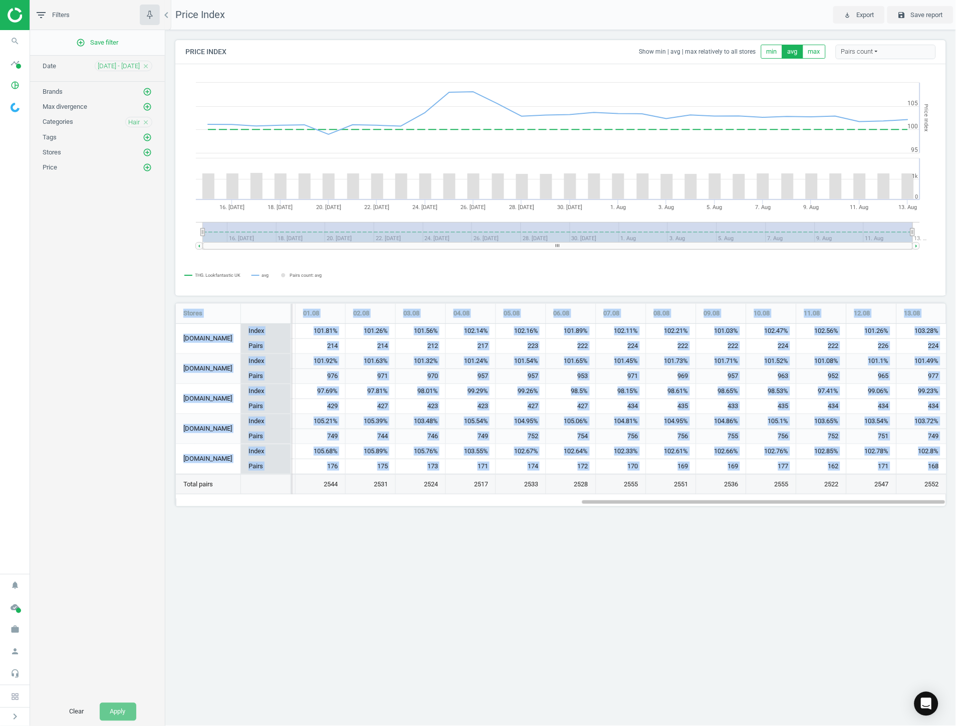
drag, startPoint x: 179, startPoint y: 307, endPoint x: 943, endPoint y: 464, distance: 779.7
click at [943, 464] on div "Stores 15.07 16.07 17.07 18.07 19.07 20.07 21.07 22.07 23.07 24.07 25.07 26.07 …" at bounding box center [561, 399] width 770 height 190
copy div "Stores 15.07 16.07 17.07 18.07 19.07 20.07 21.07 22.07 23.07 24.07 25.07 26.07 …"
click at [795, 531] on div "Price Index play_for_work Export save Save report Price Index Show min | avg | …" at bounding box center [560, 363] width 791 height 726
drag, startPoint x: 911, startPoint y: 450, endPoint x: 946, endPoint y: 448, distance: 34.6
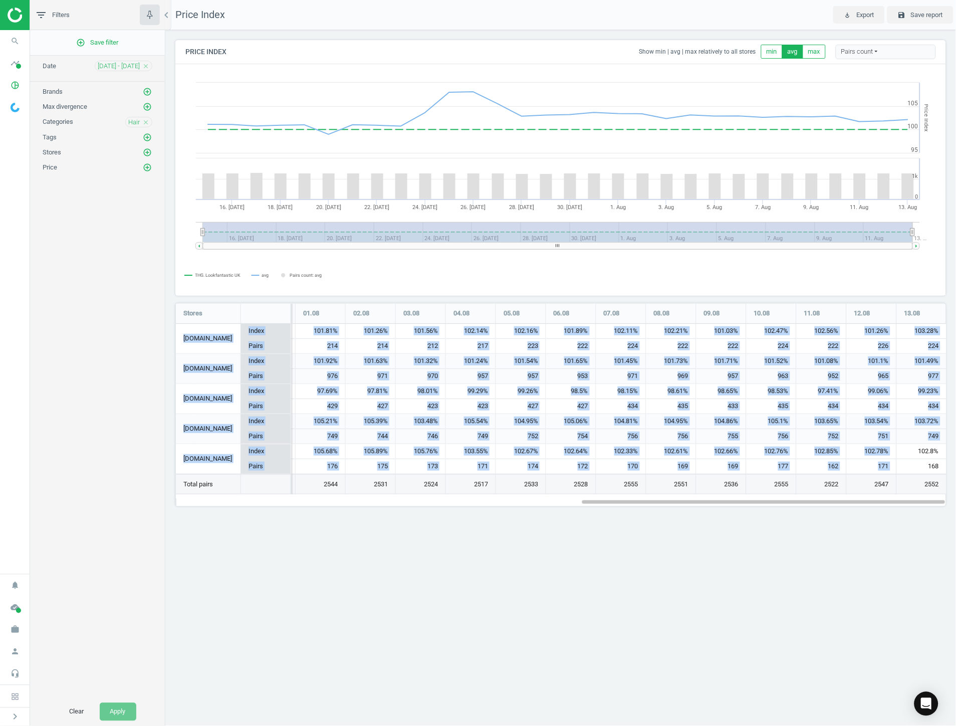
click at [946, 448] on div "Stores 15.07 16.07 17.07 18.07 19.07 20.07 21.07 22.07 23.07 24.07 25.07 26.07 …" at bounding box center [560, 404] width 771 height 203
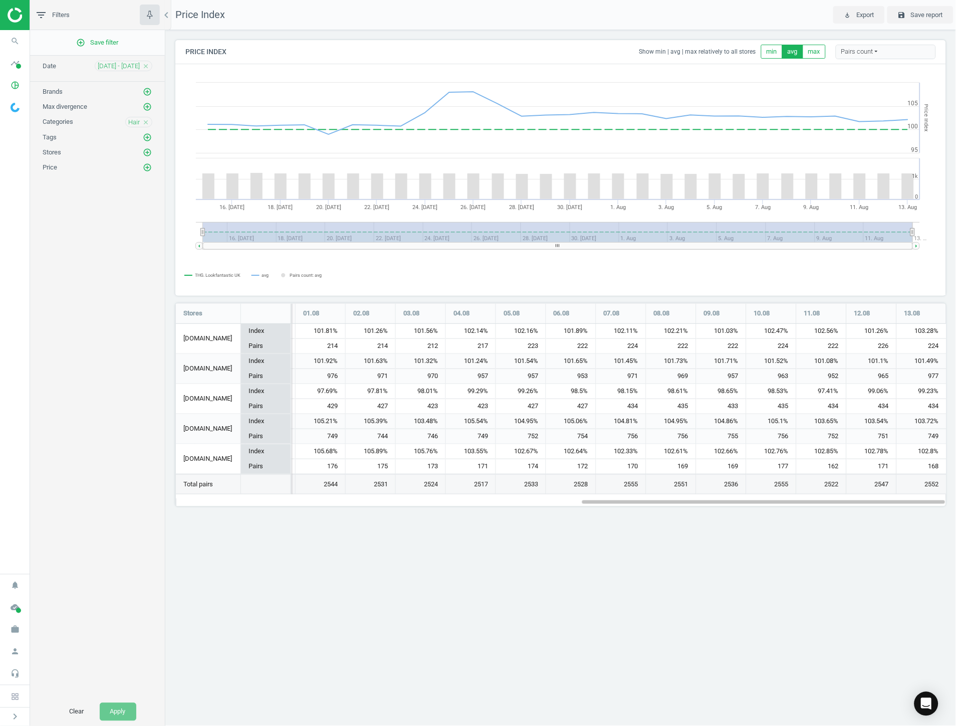
drag, startPoint x: 823, startPoint y: 554, endPoint x: 828, endPoint y: 554, distance: 5.5
click at [824, 554] on div "Price Index play_for_work Export save Save report Price Index Show min | avg | …" at bounding box center [560, 363] width 791 height 726
drag, startPoint x: 869, startPoint y: 504, endPoint x: 888, endPoint y: 504, distance: 18.0
click at [888, 504] on div at bounding box center [763, 501] width 363 height 9
drag, startPoint x: 717, startPoint y: 504, endPoint x: 960, endPoint y: 501, distance: 243.6
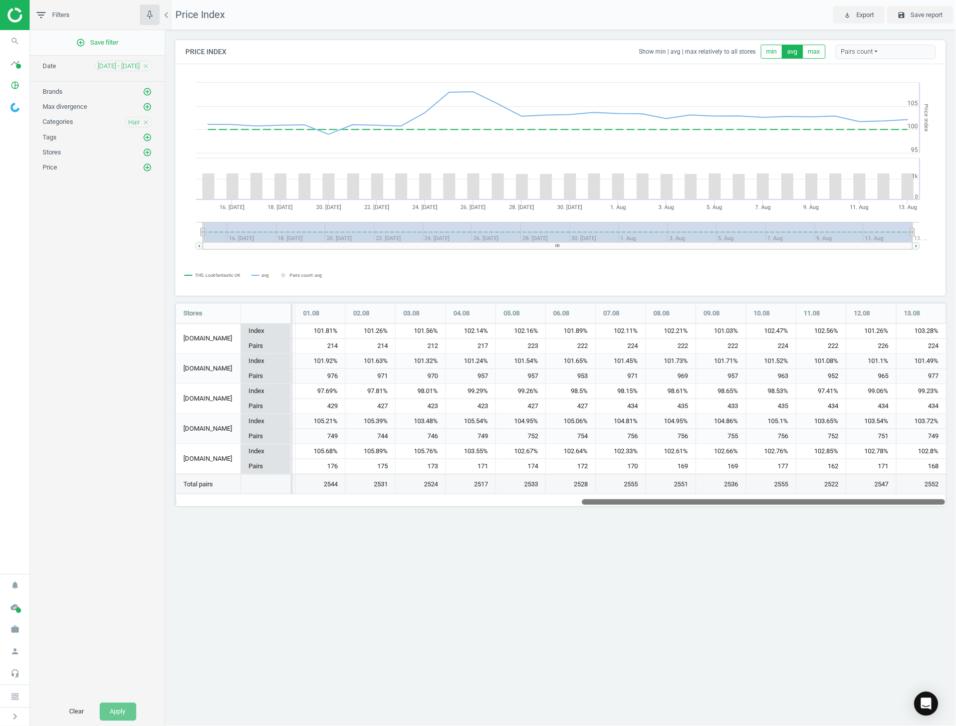
click at [956, 501] on html "Group 2 Created with Sketch. ic/cloud_download/grey600 Created with Sketch. gra…" at bounding box center [478, 363] width 956 height 726
click at [145, 122] on icon "close" at bounding box center [145, 122] width 7 height 7
click at [145, 122] on icon "add_circle_outline" at bounding box center [147, 121] width 9 height 9
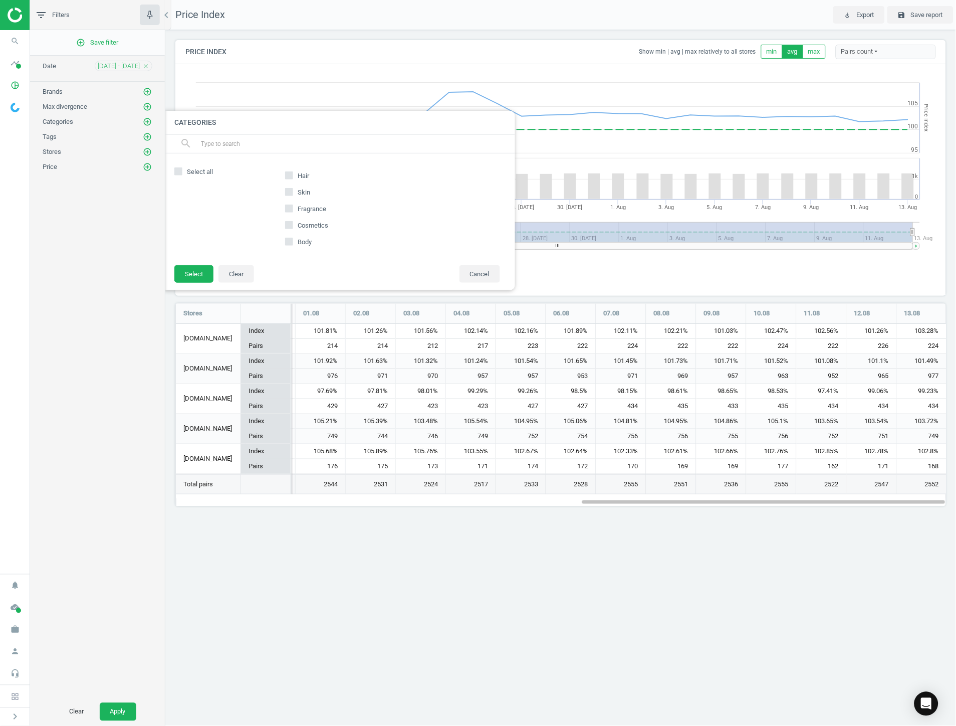
drag, startPoint x: 299, startPoint y: 214, endPoint x: 288, endPoint y: 214, distance: 11.5
click at [296, 214] on label "Fragrance" at bounding box center [306, 209] width 43 height 14
click at [298, 206] on span "Fragrance" at bounding box center [312, 208] width 33 height 9
click at [292, 206] on input "Fragrance" at bounding box center [289, 208] width 7 height 7
checkbox input "true"
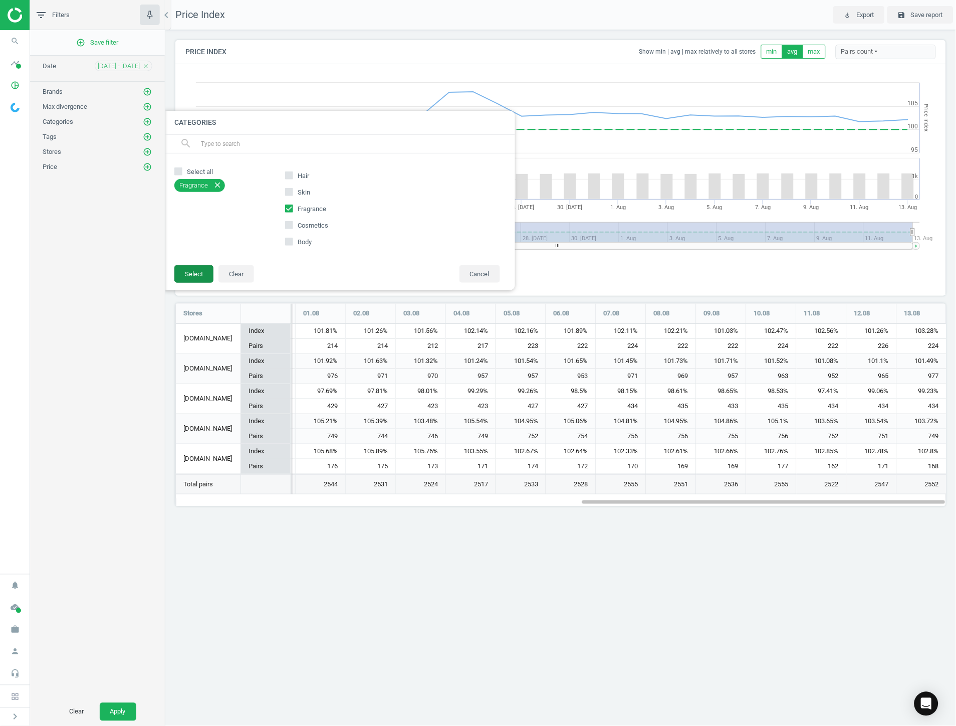
click at [207, 270] on button "Select" at bounding box center [193, 274] width 39 height 18
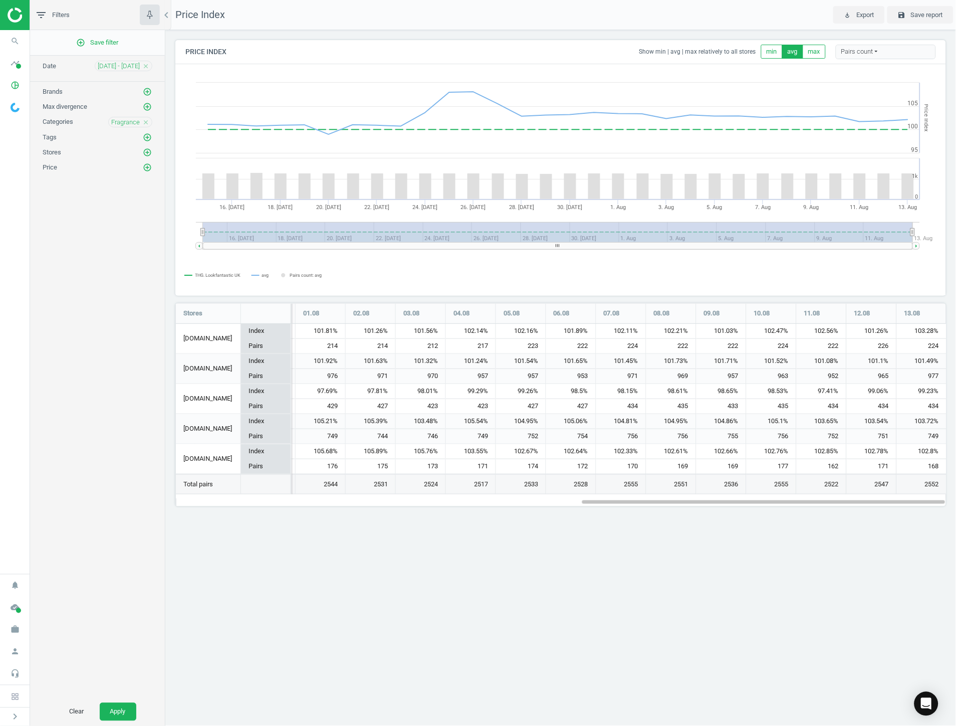
click at [119, 702] on div "Clear Apply" at bounding box center [97, 712] width 135 height 28
click at [114, 710] on button "Apply" at bounding box center [118, 712] width 37 height 18
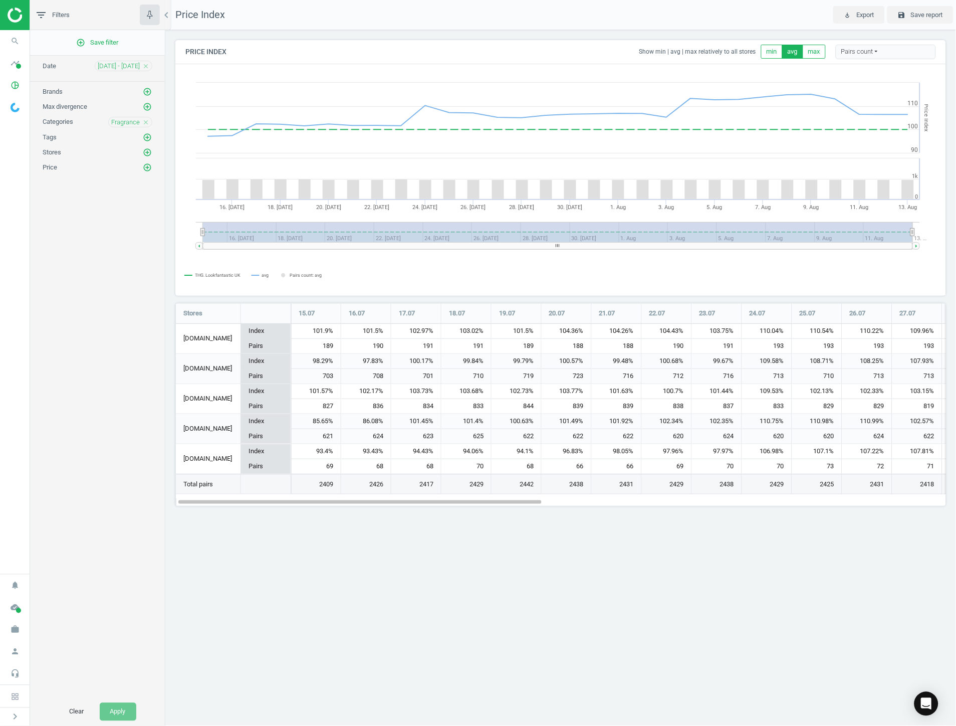
scroll to position [221, 789]
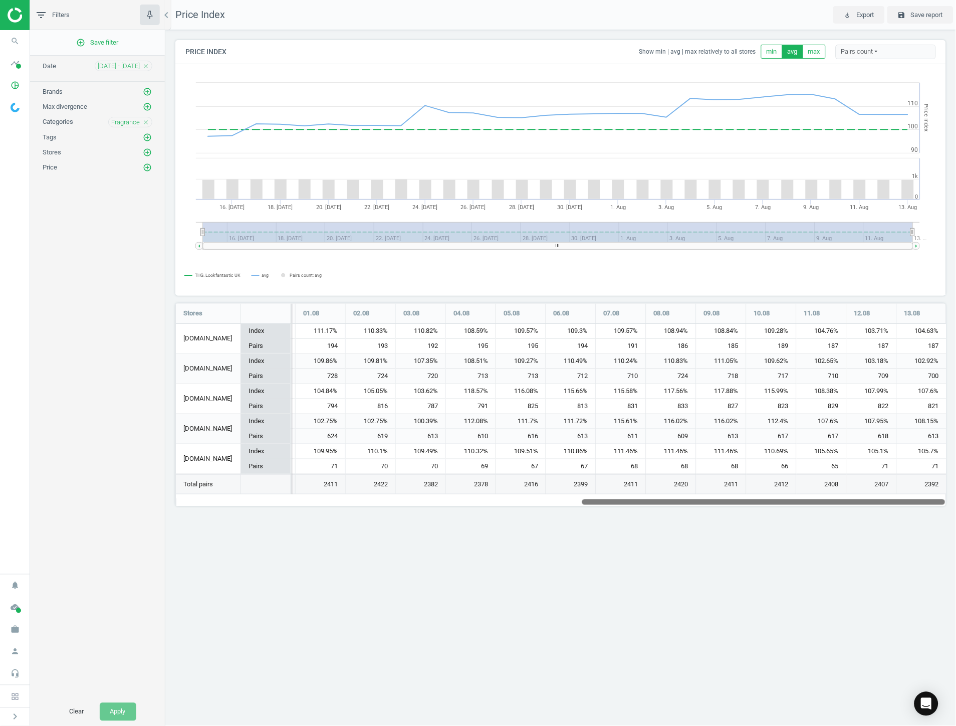
drag, startPoint x: 252, startPoint y: 502, endPoint x: 987, endPoint y: 483, distance: 735.9
click at [956, 483] on html "Group 2 Created with Sketch. ic/cloud_download/grey600 Created with Sketch. gra…" at bounding box center [478, 363] width 956 height 726
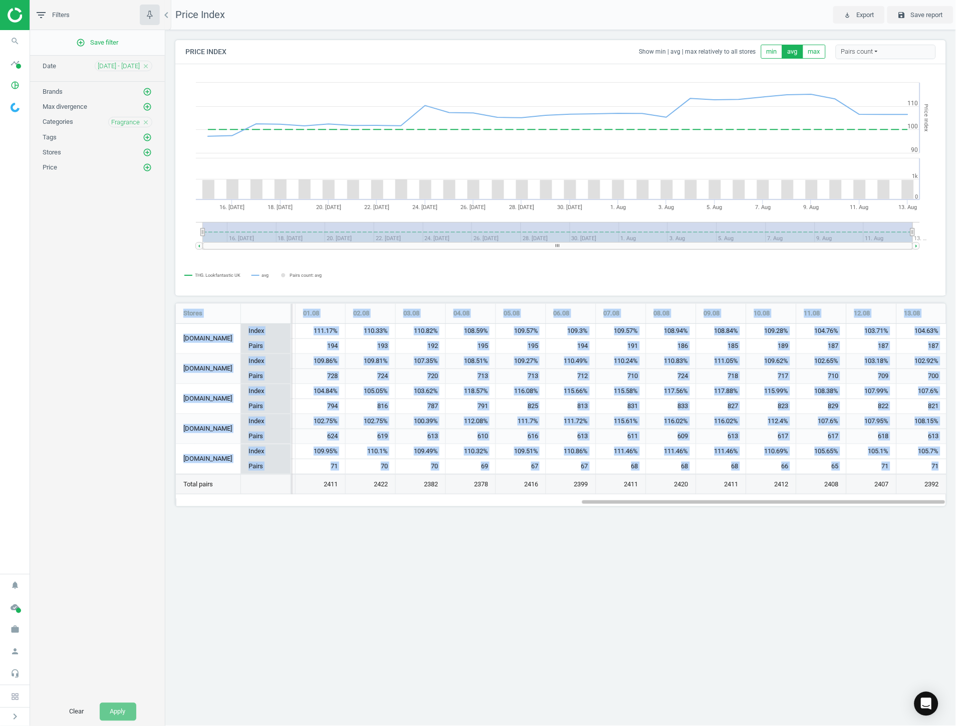
drag, startPoint x: 180, startPoint y: 311, endPoint x: 945, endPoint y: 462, distance: 779.0
click at [945, 462] on div "Stores 15.07 16.07 17.07 18.07 19.07 20.07 21.07 22.07 23.07 24.07 25.07 26.07 …" at bounding box center [561, 399] width 770 height 190
copy div "Stores 15.07 16.07 17.07 18.07 19.07 20.07 21.07 22.07 23.07 24.07 25.07 26.07 …"
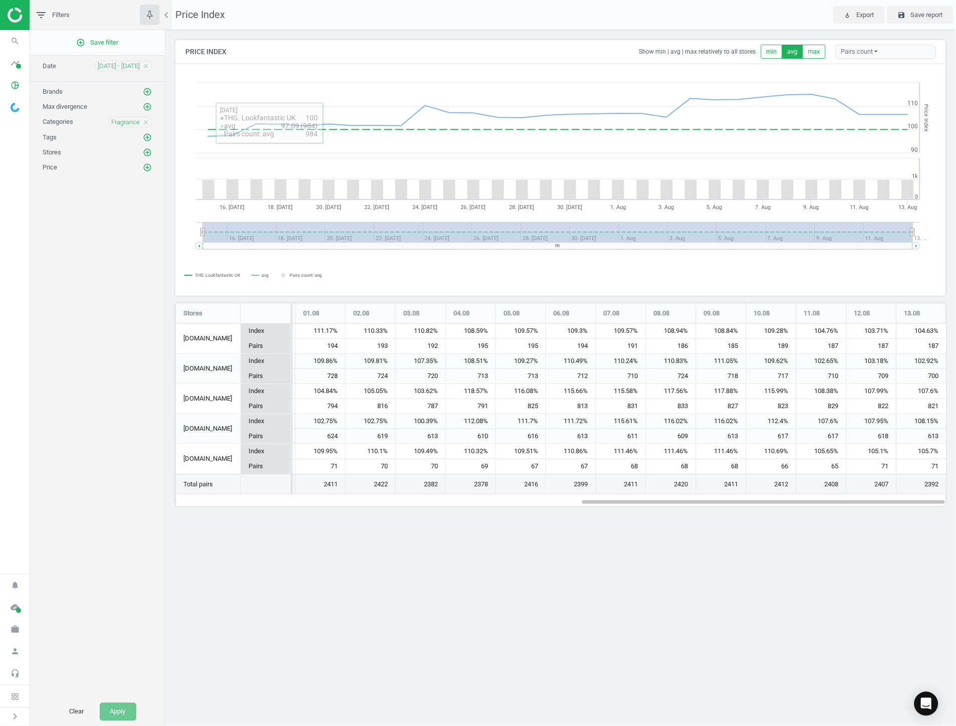
click at [150, 125] on div "Fragrance close" at bounding box center [130, 122] width 44 height 11
click at [146, 124] on icon "close" at bounding box center [145, 122] width 7 height 7
click at [146, 124] on icon "add_circle_outline" at bounding box center [147, 121] width 9 height 9
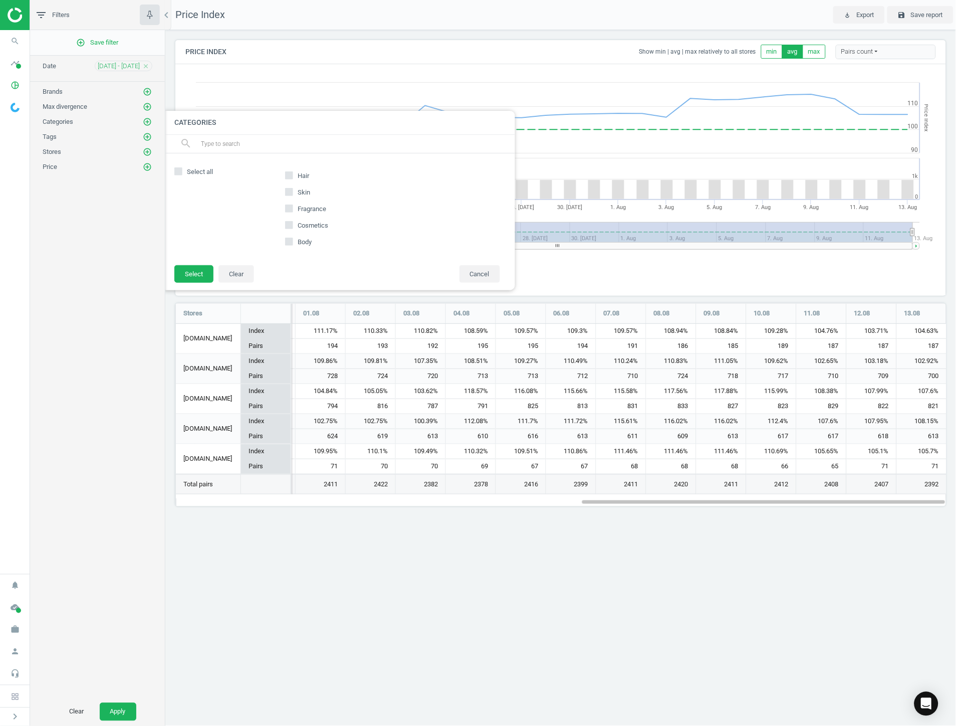
drag, startPoint x: 295, startPoint y: 239, endPoint x: 249, endPoint y: 251, distance: 47.6
click at [294, 240] on label "Body" at bounding box center [299, 242] width 29 height 14
click at [292, 240] on input "Body" at bounding box center [289, 241] width 7 height 7
checkbox input "true"
click at [200, 270] on button "Select" at bounding box center [193, 274] width 39 height 18
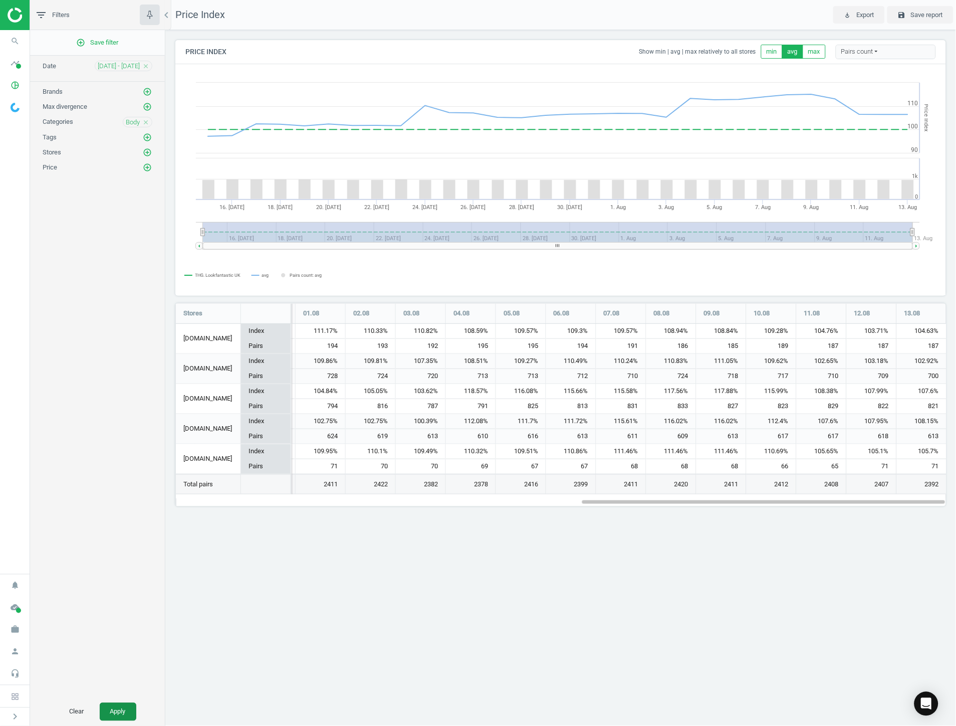
click at [123, 713] on button "Apply" at bounding box center [118, 712] width 37 height 18
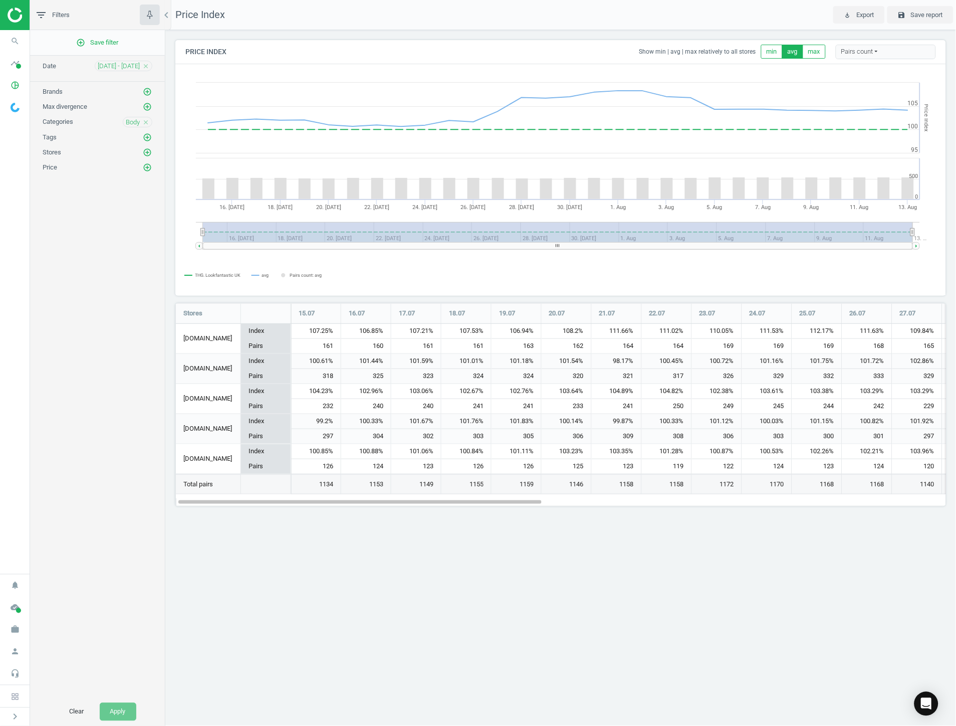
scroll to position [221, 789]
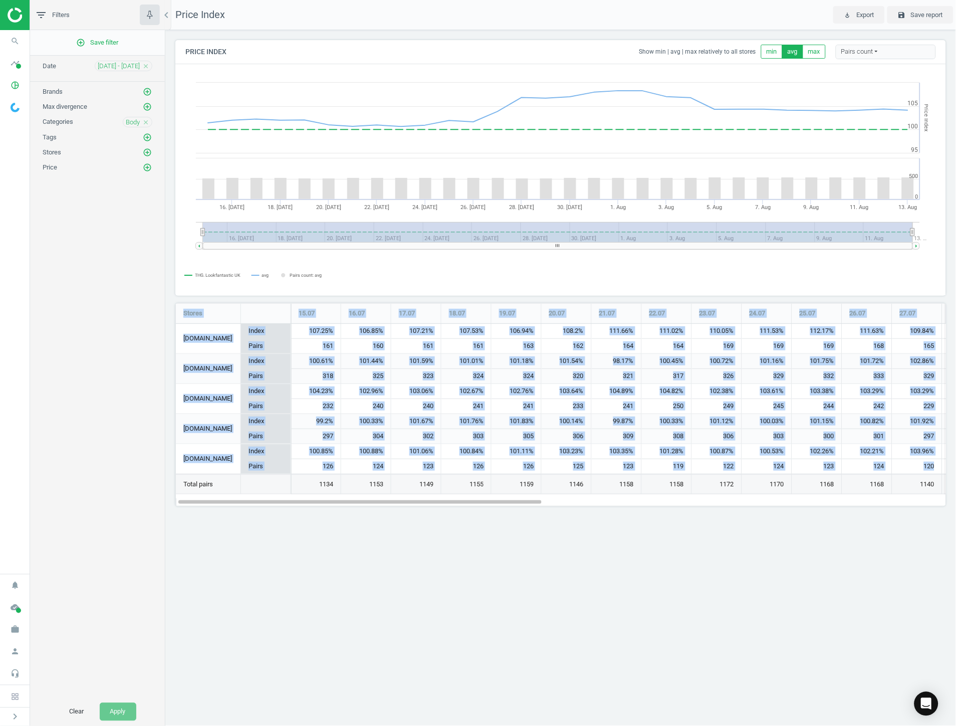
drag, startPoint x: 177, startPoint y: 313, endPoint x: 935, endPoint y: 461, distance: 772.1
click at [935, 461] on div "Stores 15.07 16.07 17.07 18.07 19.07 20.07 21.07 22.07 23.07 24.07 25.07 26.07 …" at bounding box center [561, 399] width 770 height 190
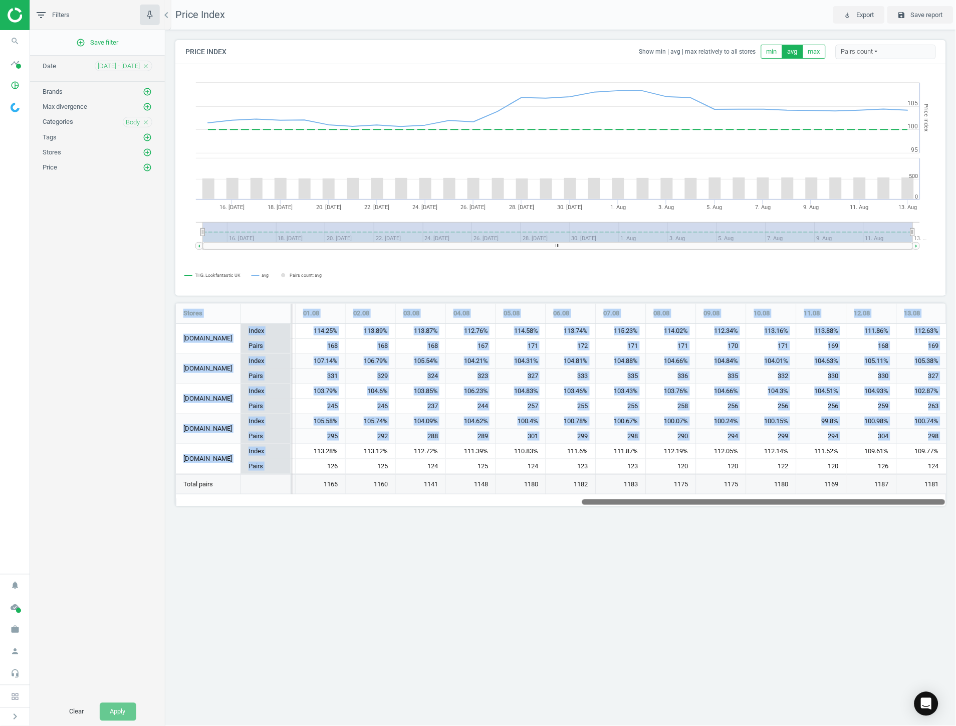
drag, startPoint x: 525, startPoint y: 503, endPoint x: 1024, endPoint y: 487, distance: 499.4
click at [956, 487] on html "Group 2 Created with Sketch. ic/cloud_download/grey600 Created with Sketch. gra…" at bounding box center [478, 363] width 956 height 726
click at [260, 317] on div at bounding box center [266, 314] width 50 height 20
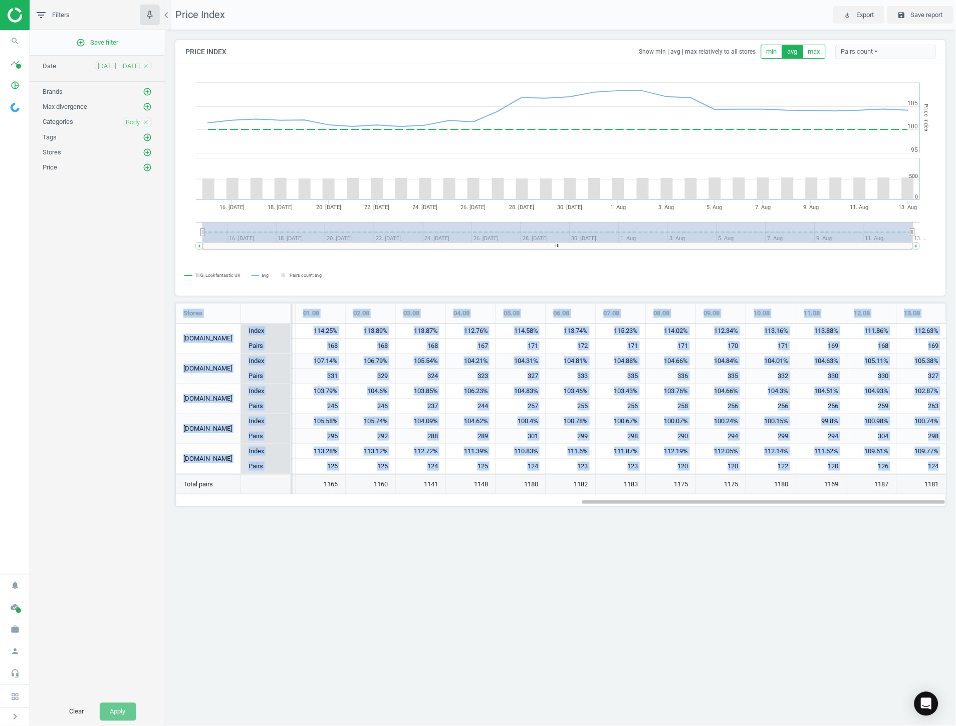
drag, startPoint x: 183, startPoint y: 309, endPoint x: 941, endPoint y: 470, distance: 774.7
click at [941, 470] on div "Stores 15.07 16.07 17.07 18.07 19.07 20.07 21.07 22.07 23.07 24.07 25.07 26.07 …" at bounding box center [561, 399] width 770 height 190
copy div "Stores 15.07 16.07 17.07 18.07 19.07 20.07 21.07 22.07 23.07 24.07 25.07 26.07 …"
